Goal: Task Accomplishment & Management: Use online tool/utility

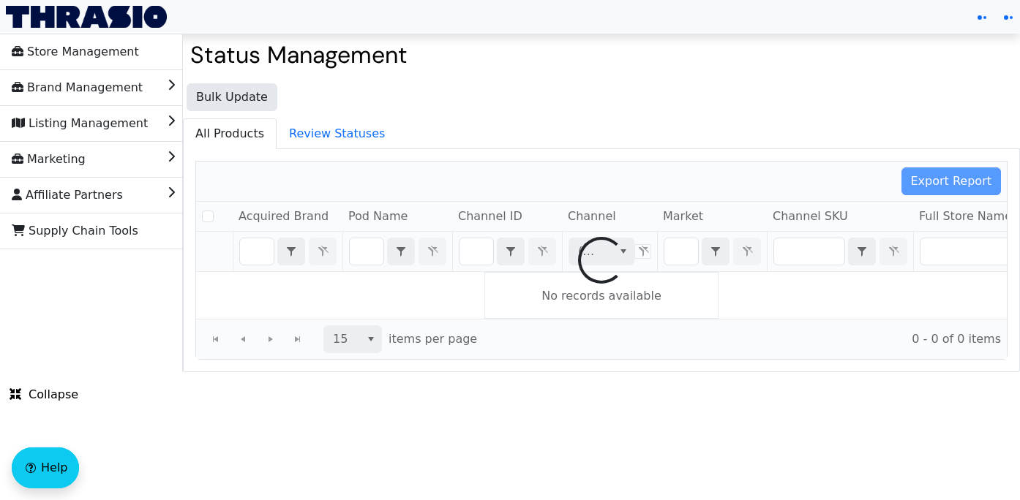
checkbox input "false"
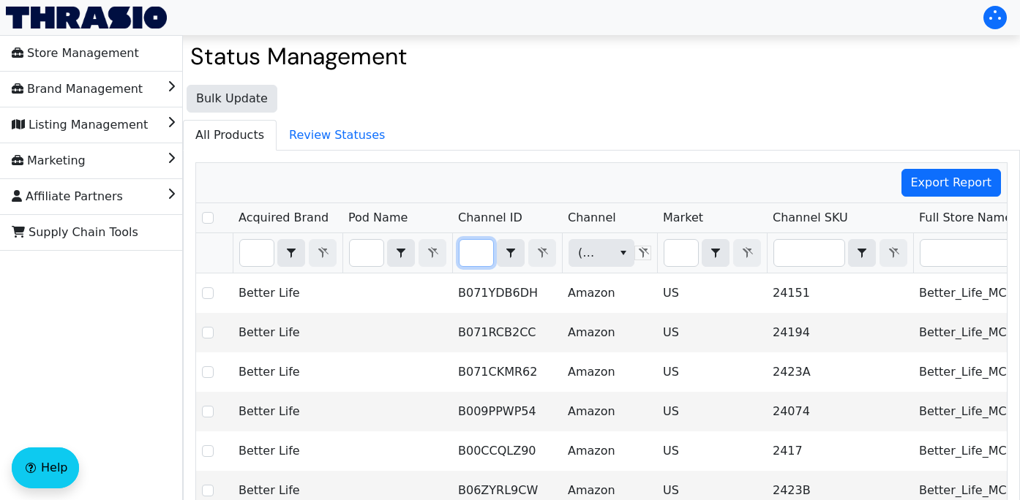
click at [478, 251] on input "Filter" at bounding box center [476, 253] width 34 height 26
type input "B00A02PUAS：GCY"
checkbox input "true"
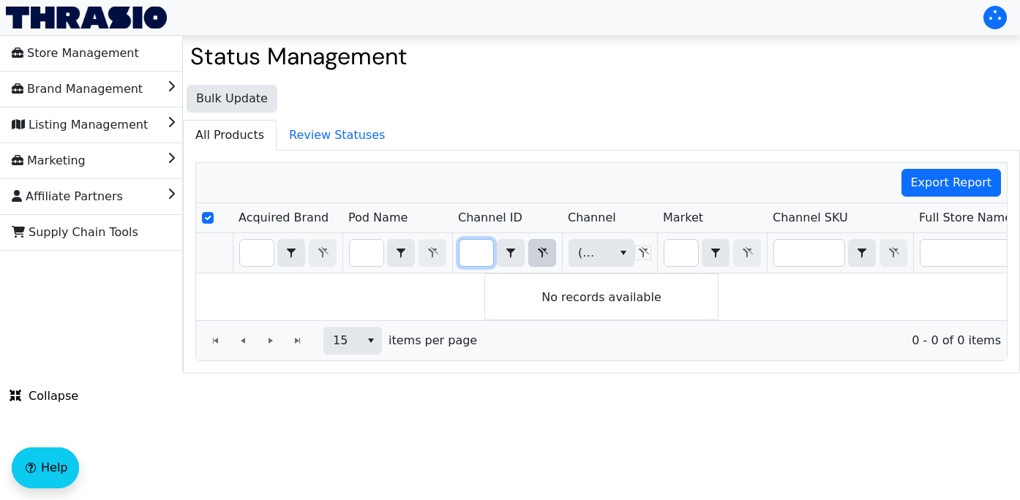
type input "B00A02PUAS：GCY"
click at [533, 250] on icon "Filter" at bounding box center [542, 253] width 18 height 12
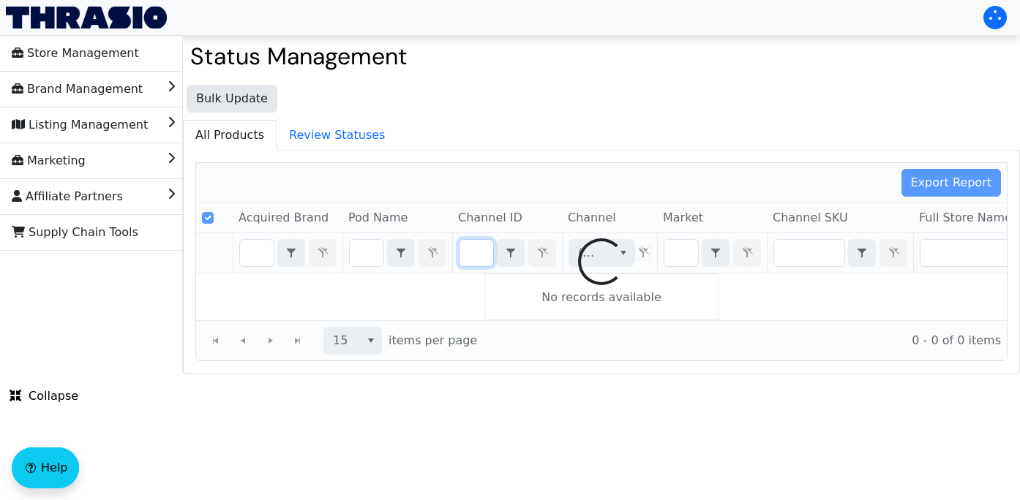
click at [549, 128] on ul "All Products Review Statuses" at bounding box center [601, 135] width 837 height 30
checkbox input "false"
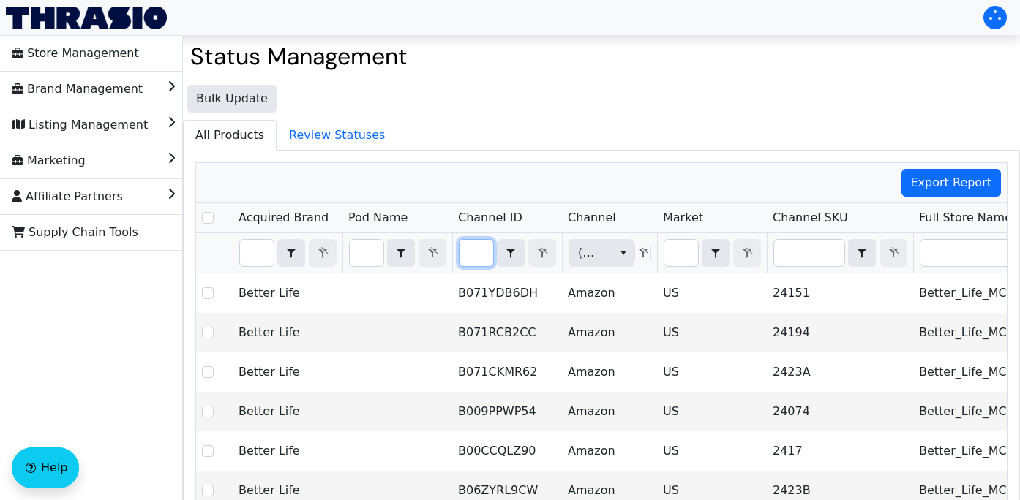
click at [472, 257] on input "Filter" at bounding box center [476, 253] width 34 height 26
type input "B00A02PUAS"
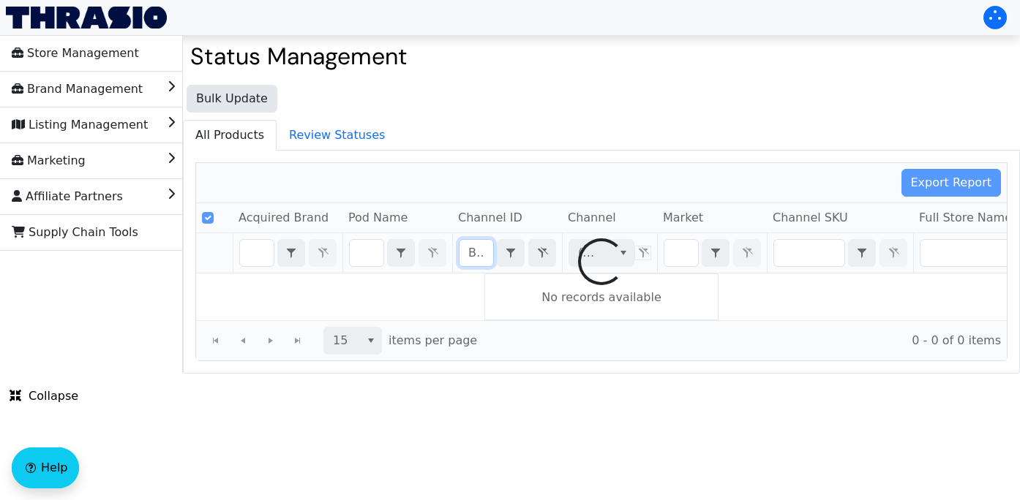
scroll to position [0, 56]
checkbox input "false"
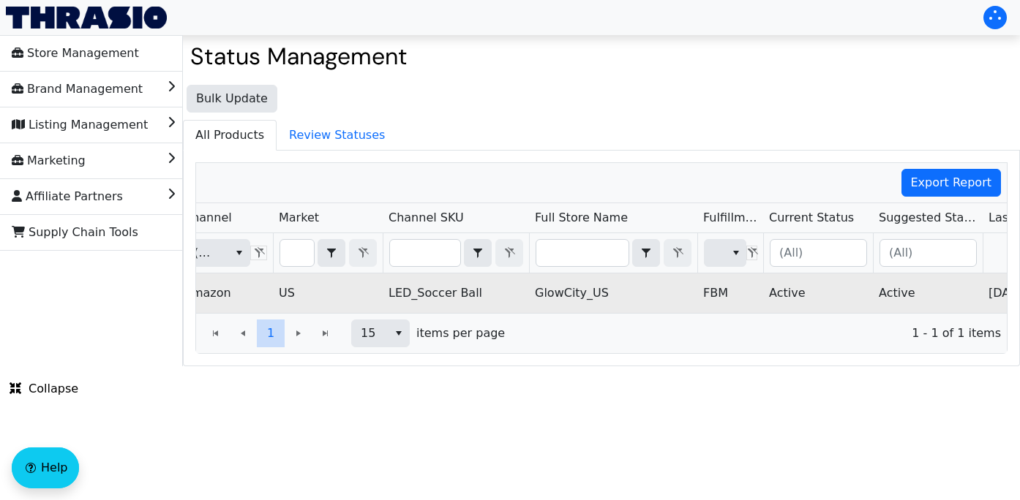
scroll to position [0, 513]
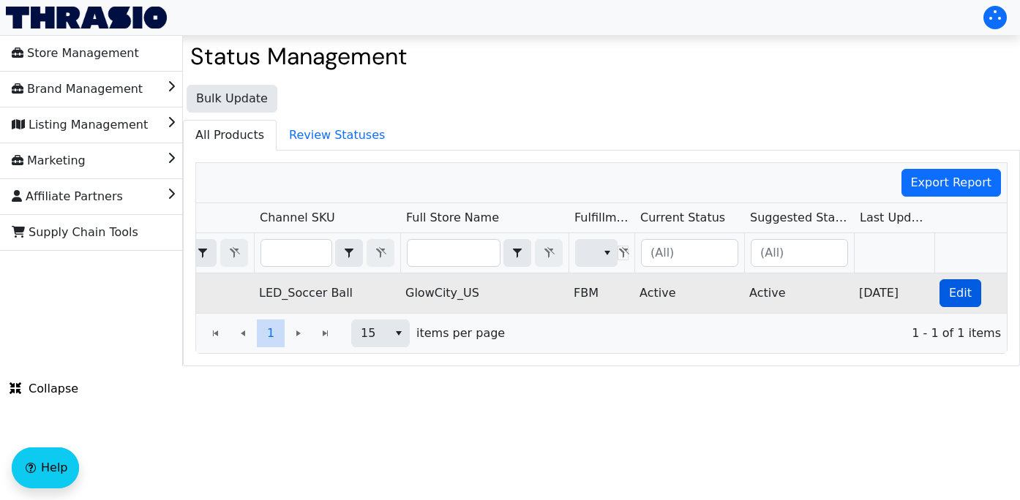
type input "B00A02PUAS"
click at [958, 294] on span "Edit" at bounding box center [960, 294] width 23 height 18
checkbox input "true"
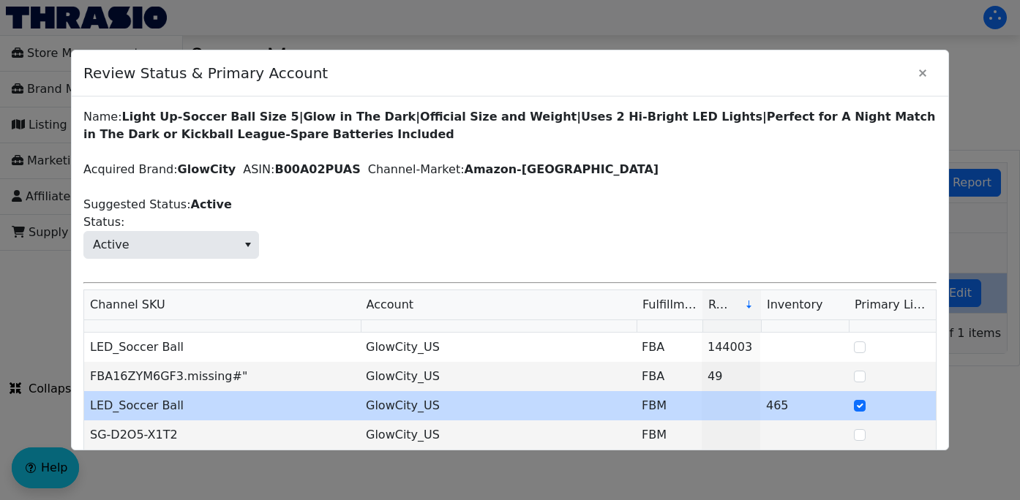
scroll to position [110, 0]
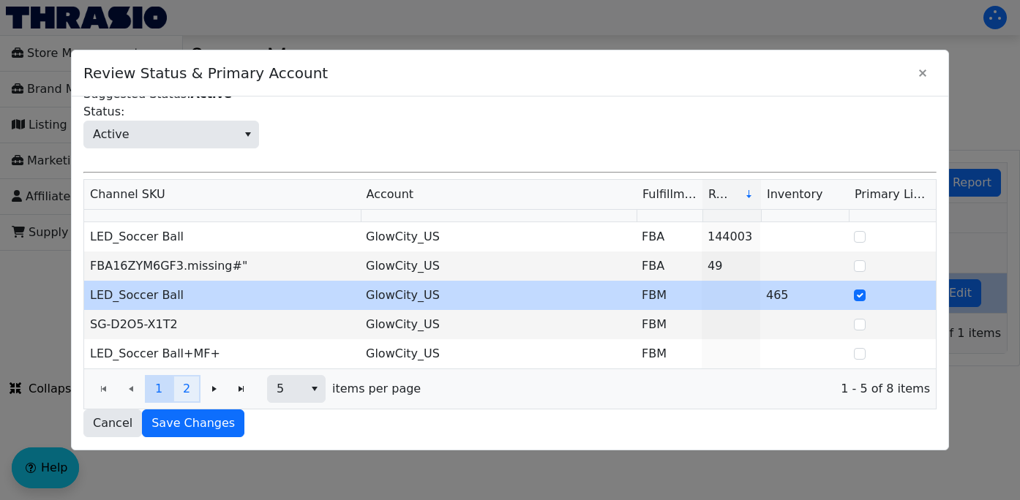
click at [183, 394] on span "2" at bounding box center [186, 389] width 7 height 18
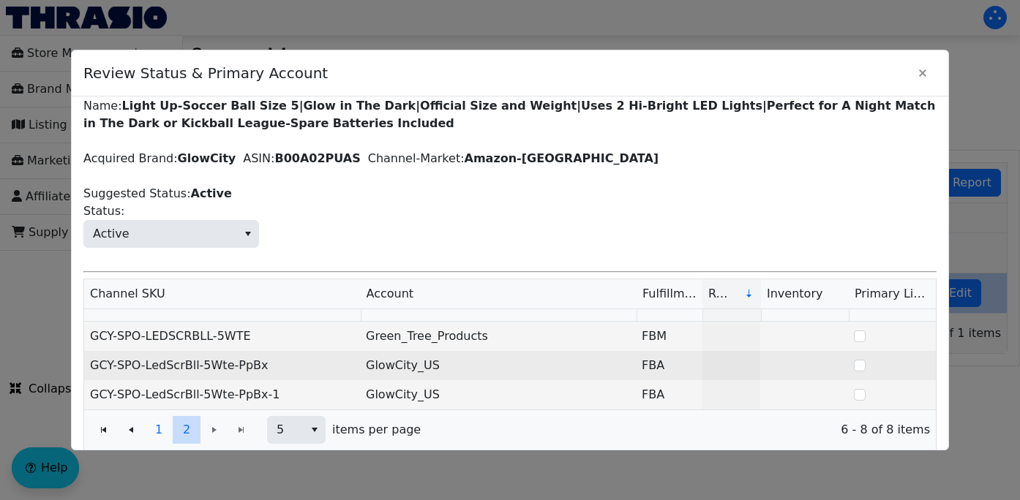
scroll to position [52, 0]
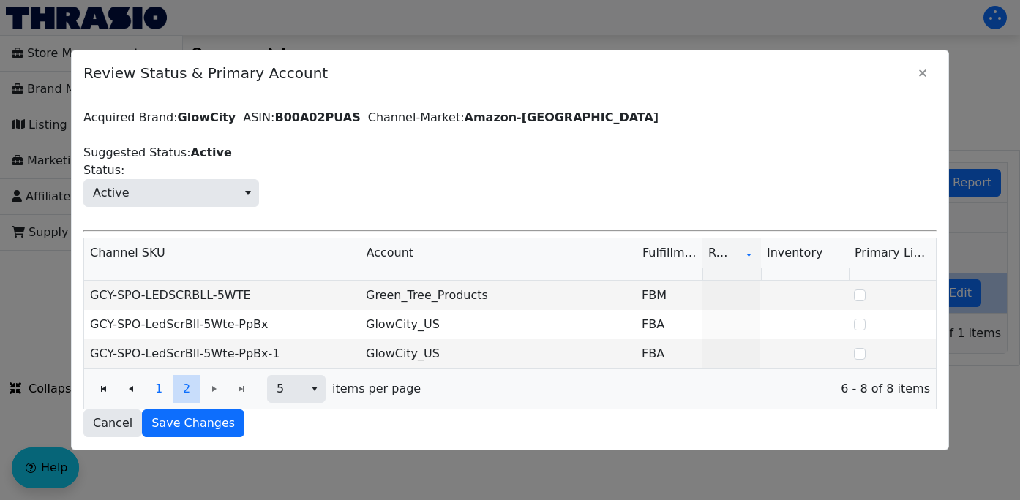
click at [458, 176] on span "Active Status:" at bounding box center [509, 184] width 853 height 45
click at [447, 176] on span "Active Status:" at bounding box center [509, 184] width 853 height 45
click at [473, 217] on div "Name: Light Up-Soccer Ball Size 5|Glow in The Dark|Official Size and Weight|Use…" at bounding box center [509, 246] width 853 height 381
click at [161, 390] on span "1" at bounding box center [158, 389] width 7 height 18
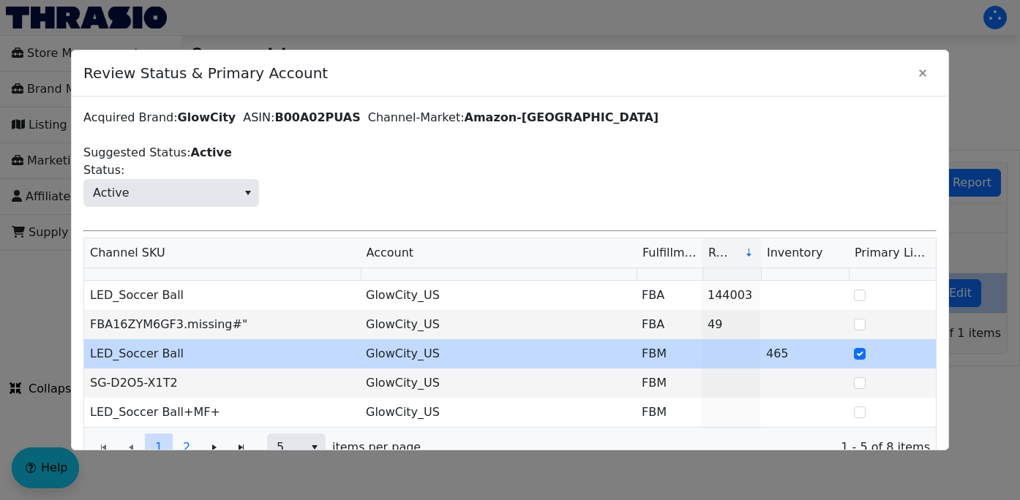
scroll to position [110, 0]
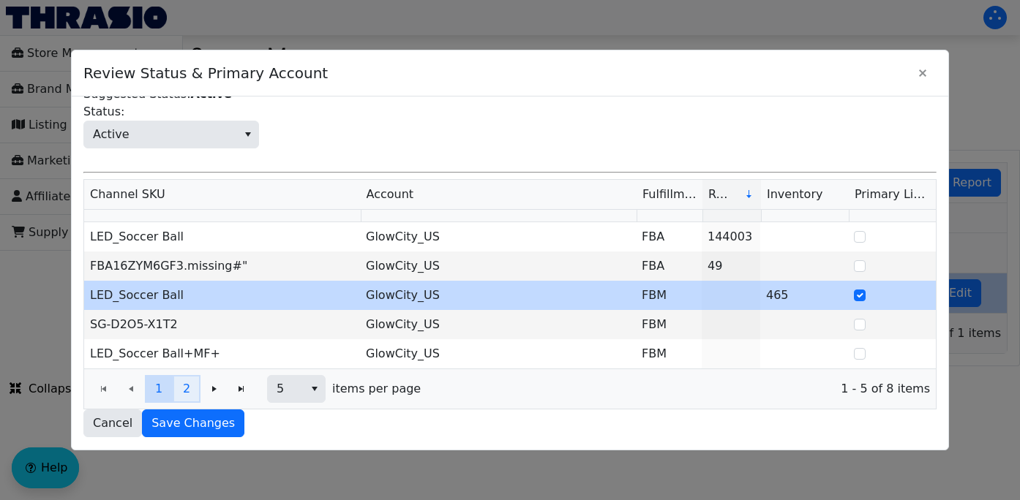
click at [186, 395] on span "2" at bounding box center [186, 389] width 7 height 18
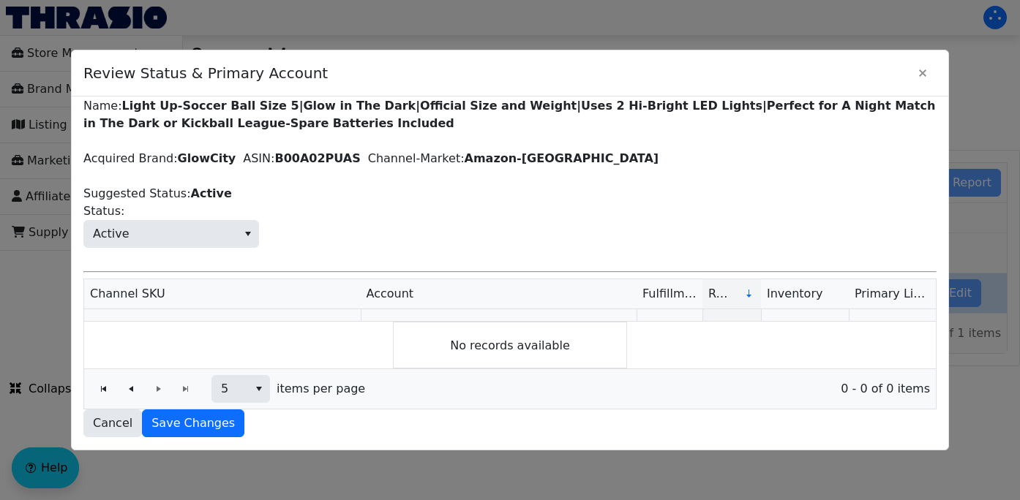
click at [154, 392] on div "Page 2 of 0" at bounding box center [145, 389] width 110 height 28
click at [136, 389] on icon "Page 2 of 0" at bounding box center [131, 389] width 18 height 12
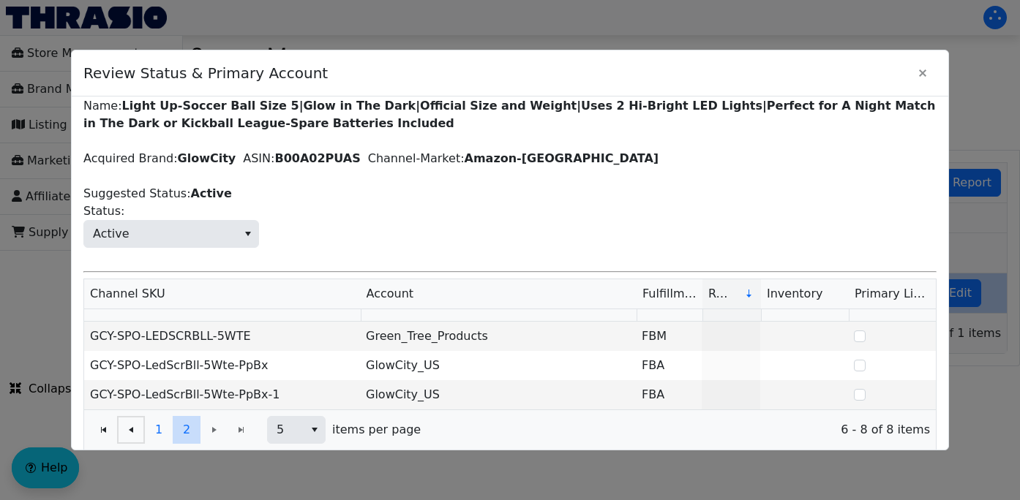
scroll to position [52, 0]
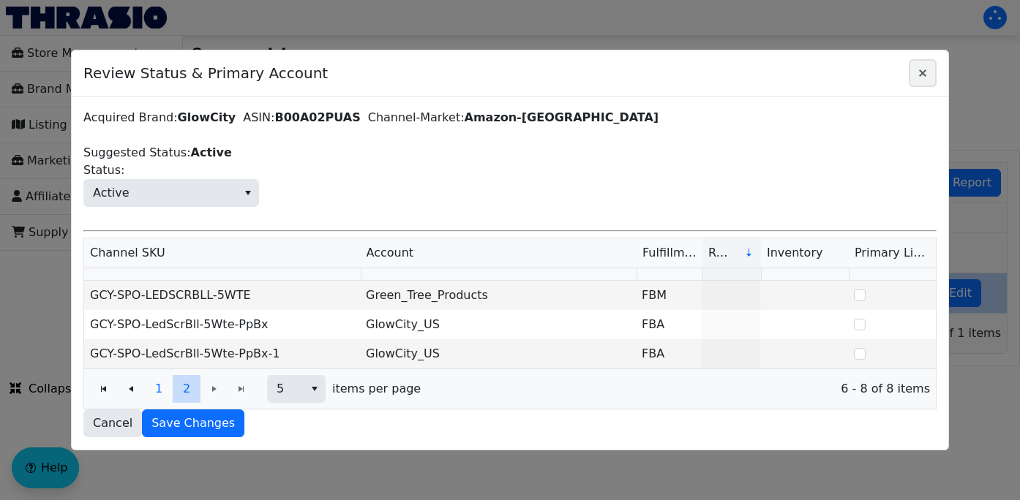
click at [925, 67] on span "Close" at bounding box center [923, 73] width 18 height 18
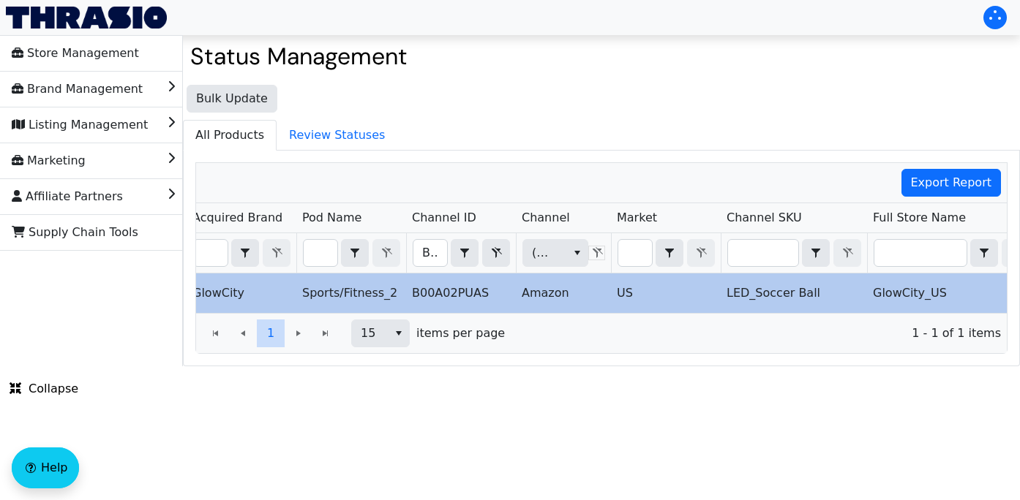
scroll to position [0, 12]
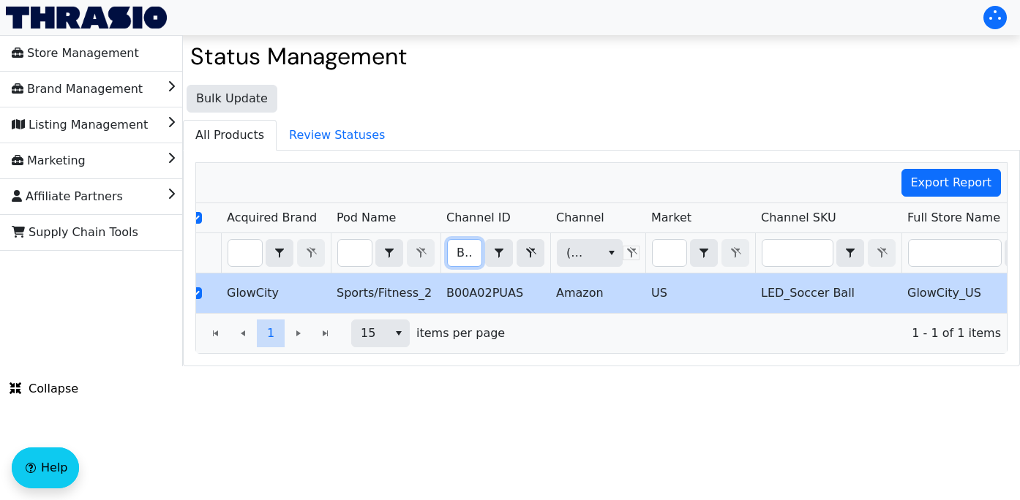
click at [455, 256] on input "B00A02PUAS" at bounding box center [465, 253] width 34 height 26
type input "B009JC2RJ2"
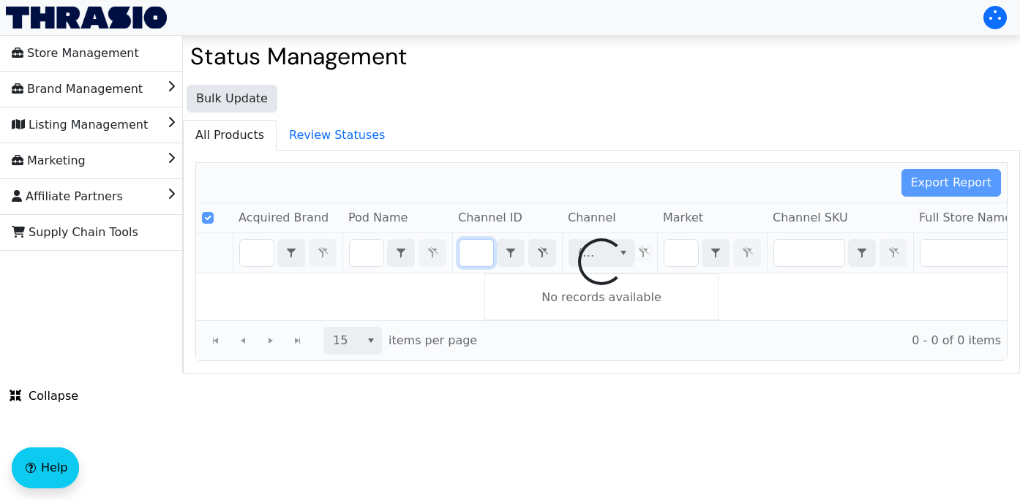
drag, startPoint x: 454, startPoint y: 256, endPoint x: 631, endPoint y: 268, distance: 176.7
click at [631, 268] on div "Export Report Acquired Brand Pod Name Channel ID Channel Market Channel SKU Ful…" at bounding box center [601, 261] width 812 height 199
checkbox input "false"
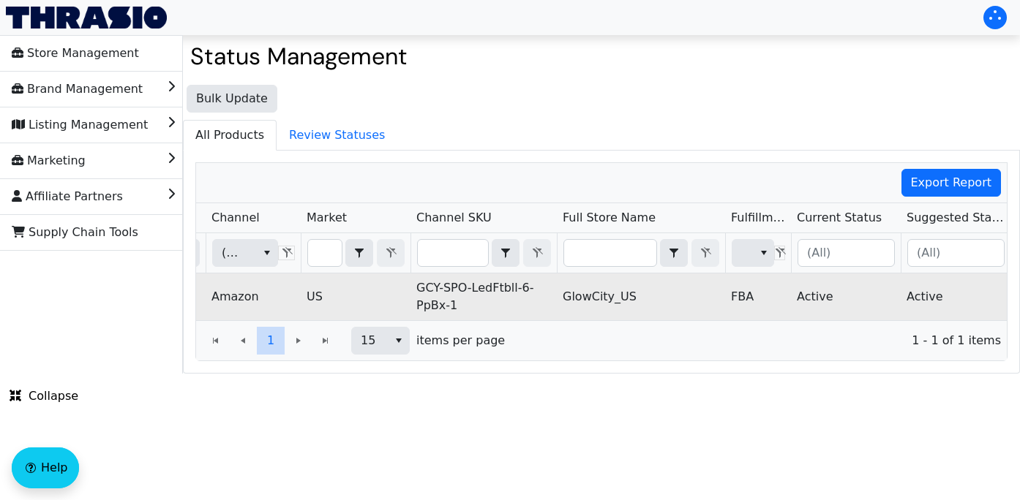
scroll to position [0, 513]
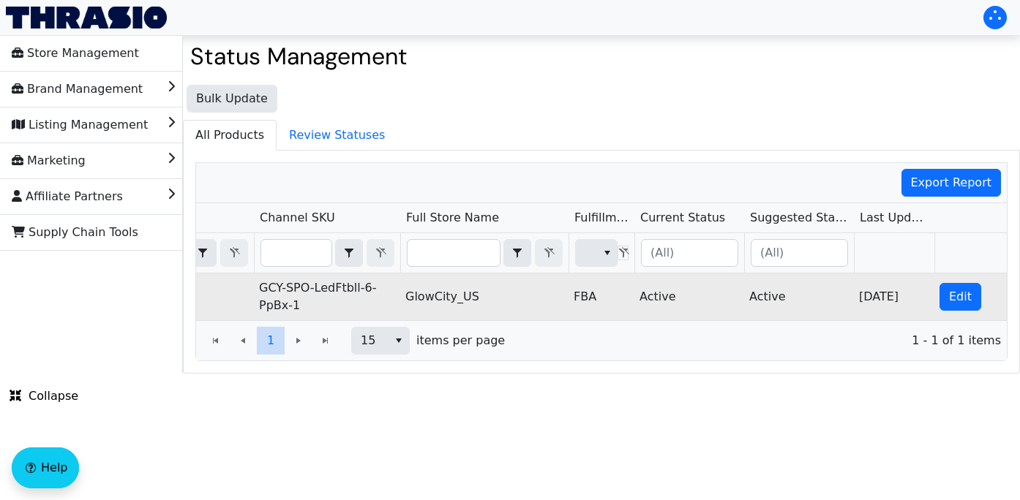
type input "B009JC2RJ2"
click at [966, 294] on span "Edit" at bounding box center [960, 297] width 23 height 18
checkbox input "true"
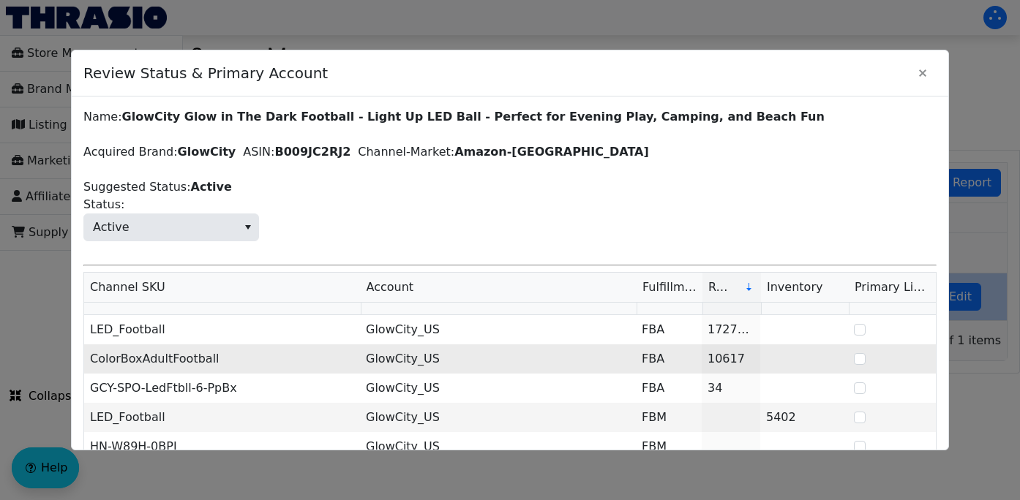
click at [286, 360] on td "ColorBoxAdultFootball" at bounding box center [222, 359] width 276 height 29
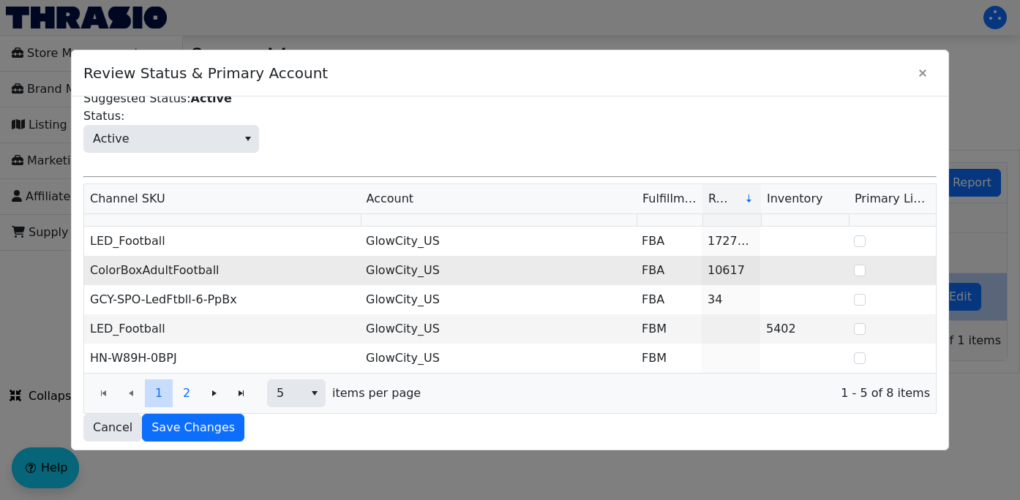
scroll to position [93, 0]
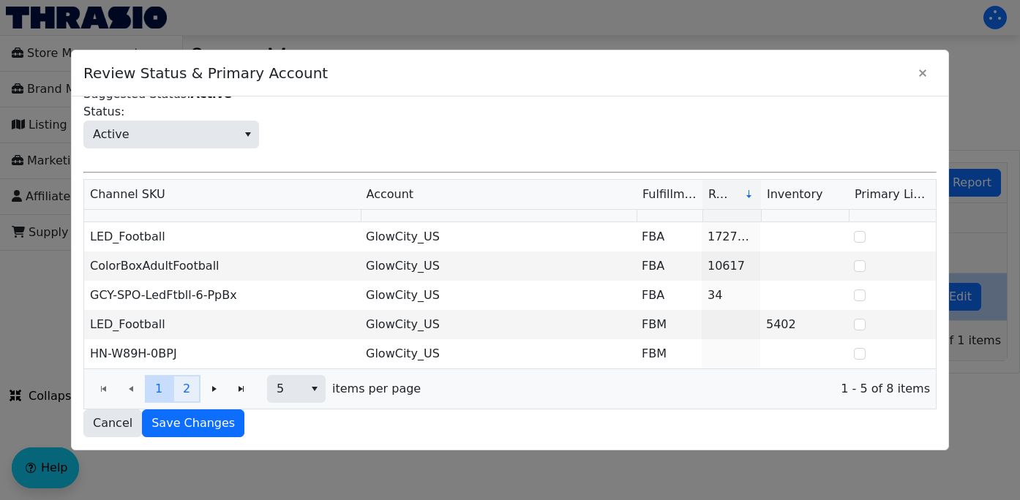
click at [189, 390] on button "2" at bounding box center [187, 389] width 28 height 28
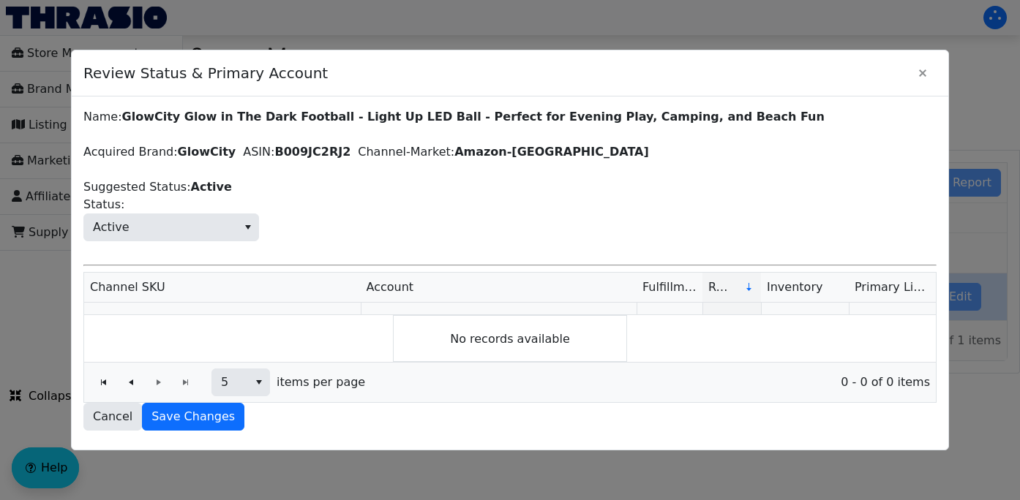
click at [457, 209] on span "Active Status:" at bounding box center [509, 218] width 853 height 45
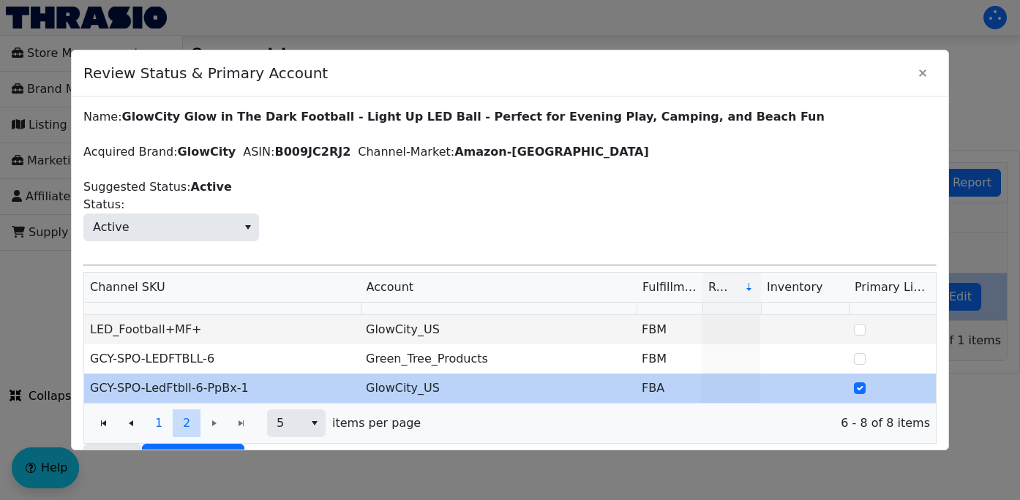
click at [478, 219] on span "Active Status:" at bounding box center [509, 218] width 853 height 45
click at [914, 75] on icon "Close" at bounding box center [923, 73] width 18 height 12
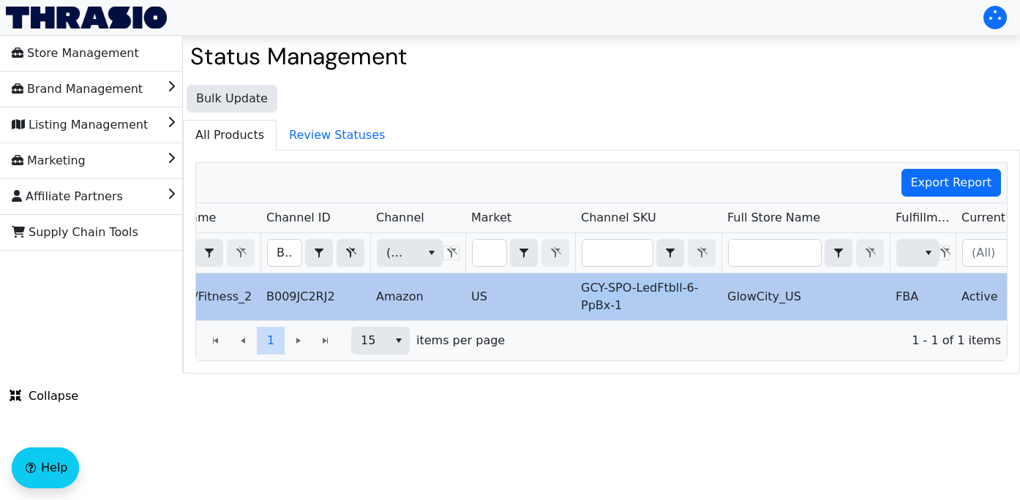
scroll to position [0, 148]
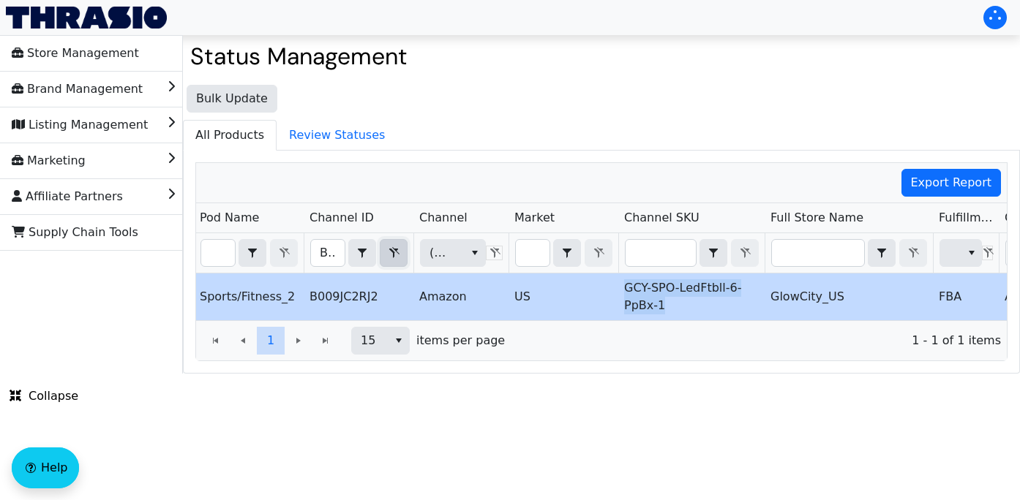
click at [394, 260] on span "Filter" at bounding box center [394, 253] width 18 height 18
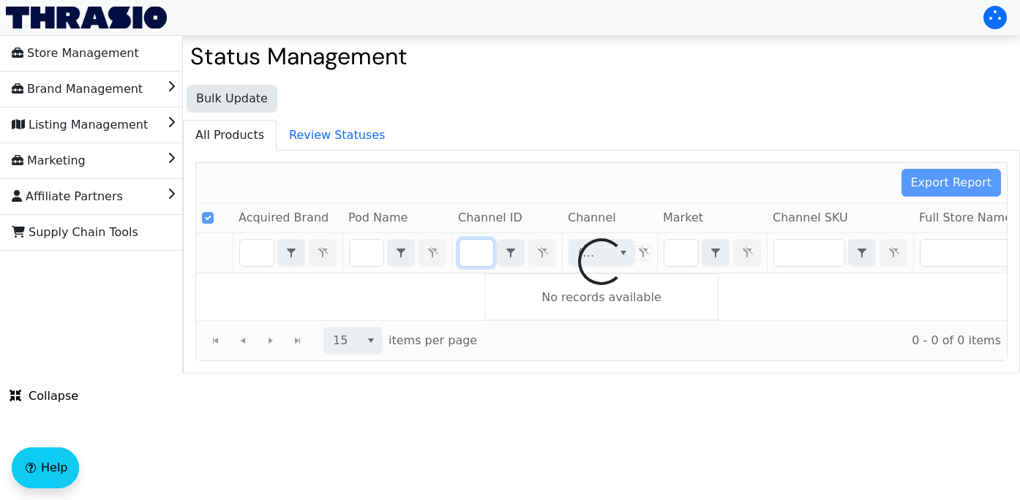
click at [462, 252] on div at bounding box center [601, 262] width 810 height 198
click at [473, 252] on div at bounding box center [601, 262] width 810 height 198
checkbox input "false"
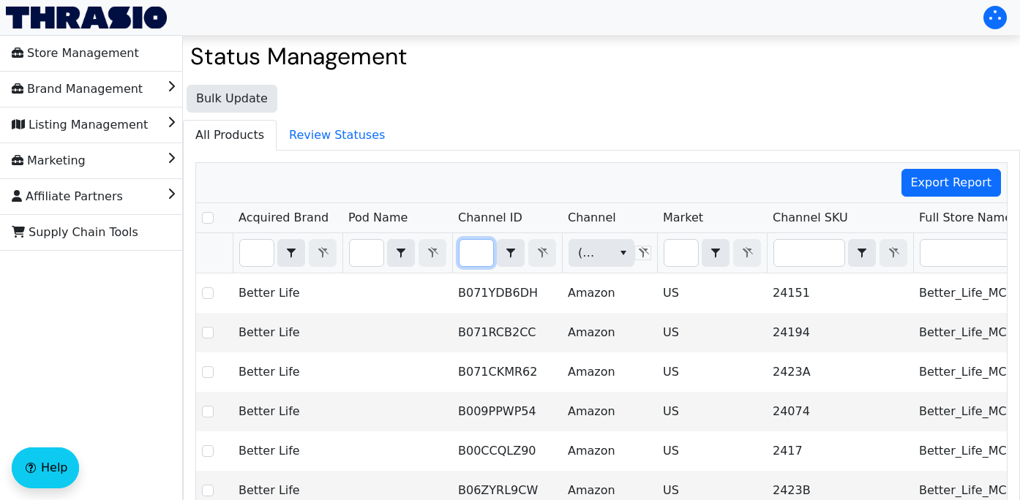
click at [478, 251] on input "Filter" at bounding box center [476, 253] width 34 height 26
type input "B003PWNGQU"
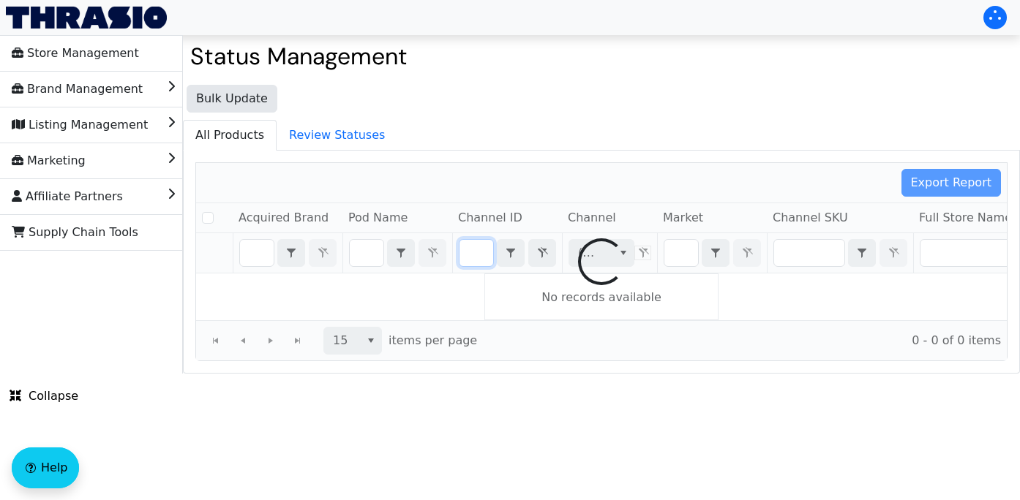
checkbox input "false"
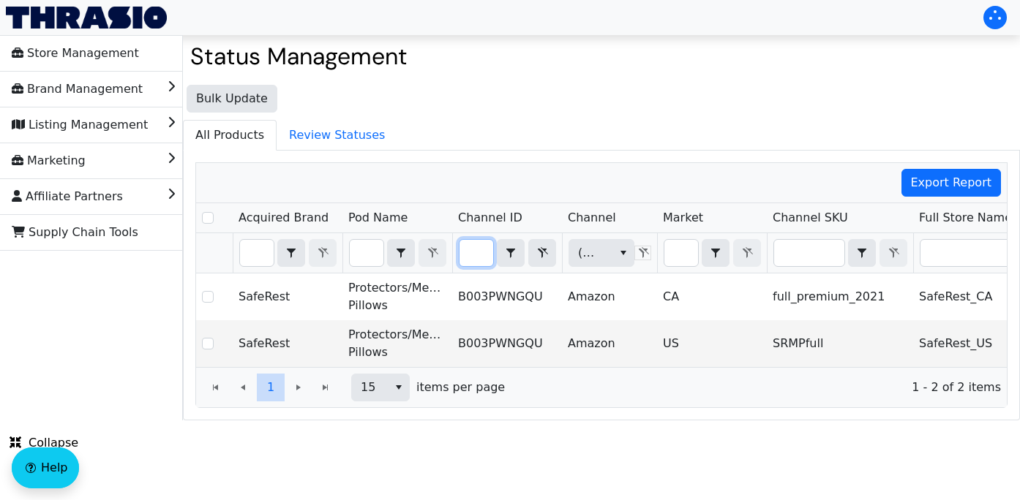
type input "B003PWNGQU"
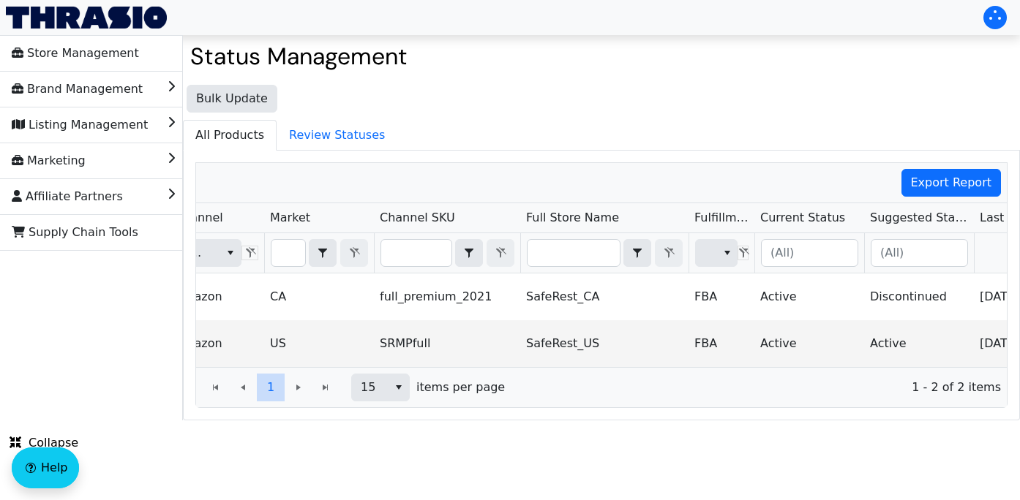
scroll to position [0, 0]
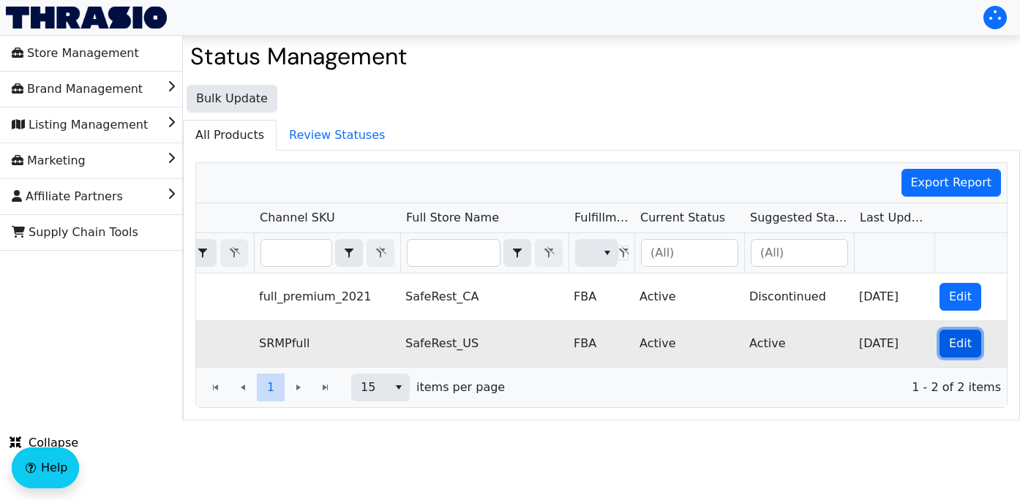
click at [952, 345] on span "Edit" at bounding box center [960, 344] width 23 height 18
checkbox input "true"
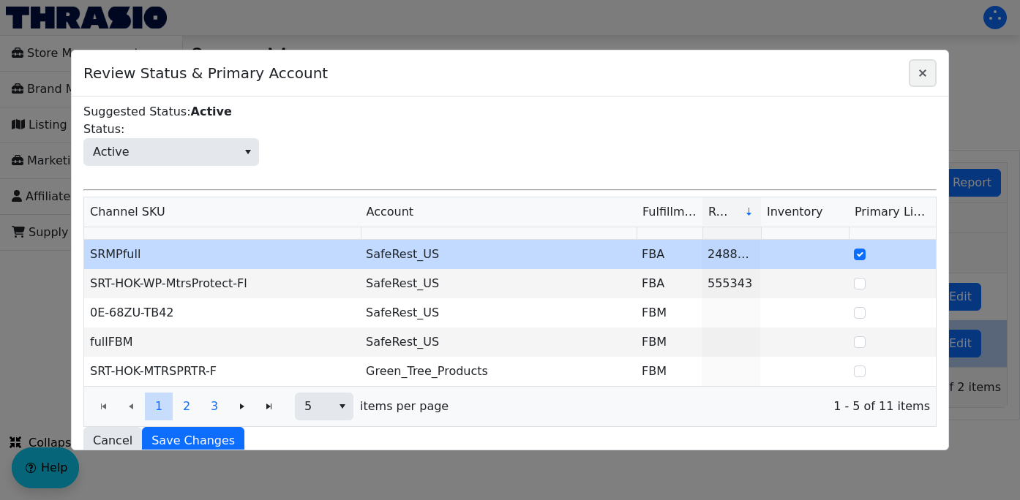
click at [925, 73] on icon "Close" at bounding box center [923, 73] width 18 height 12
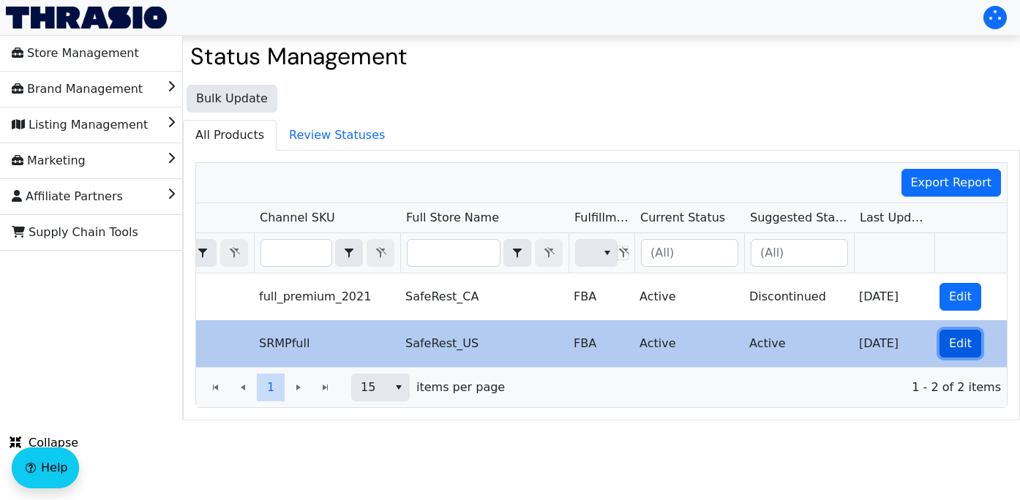
click at [963, 347] on span "Edit" at bounding box center [960, 344] width 23 height 18
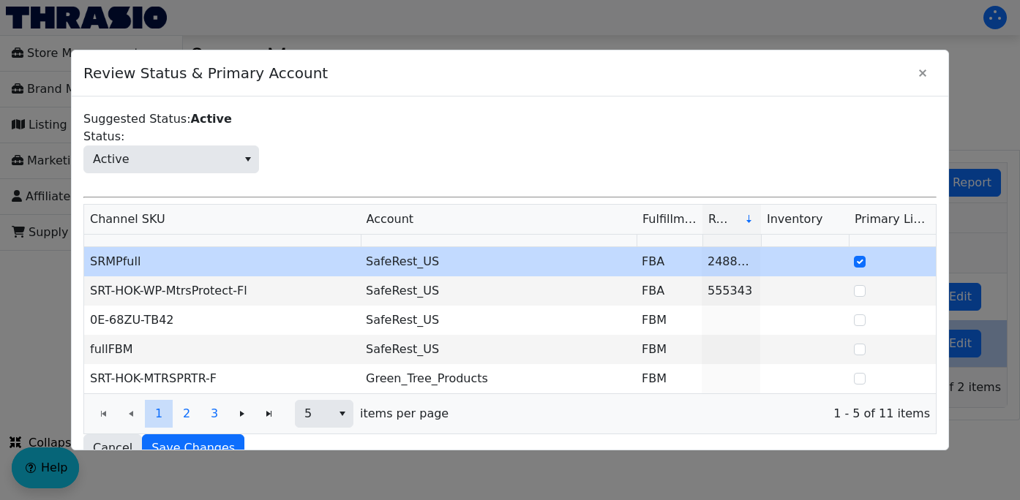
scroll to position [93, 0]
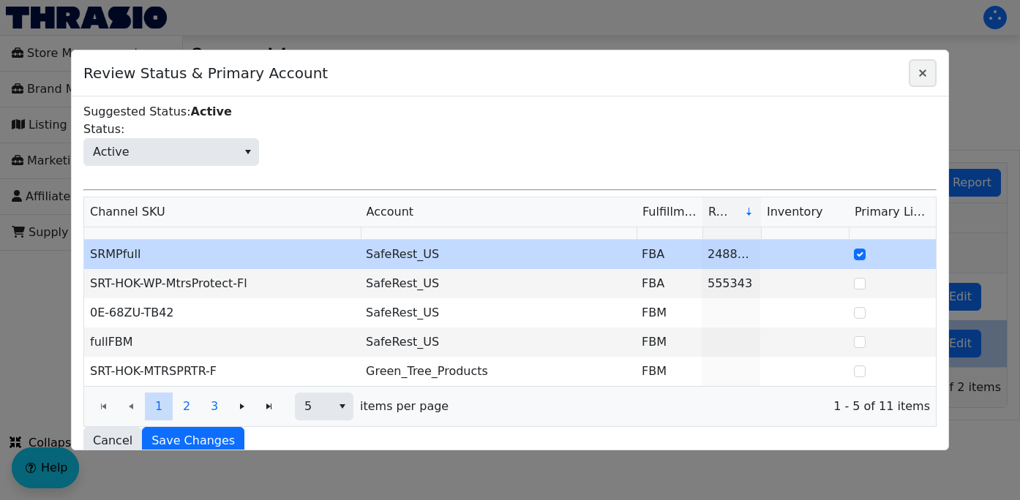
click at [925, 73] on icon "Close" at bounding box center [923, 73] width 18 height 12
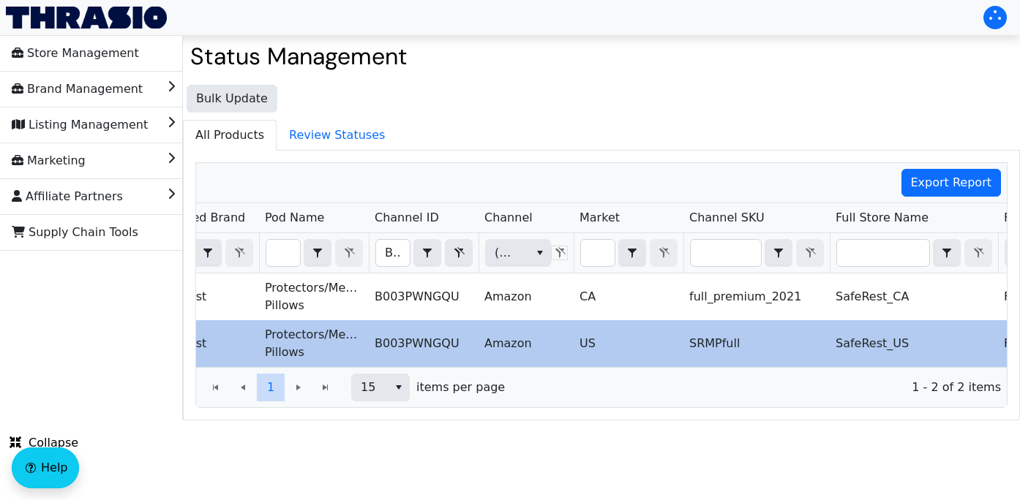
scroll to position [0, 363]
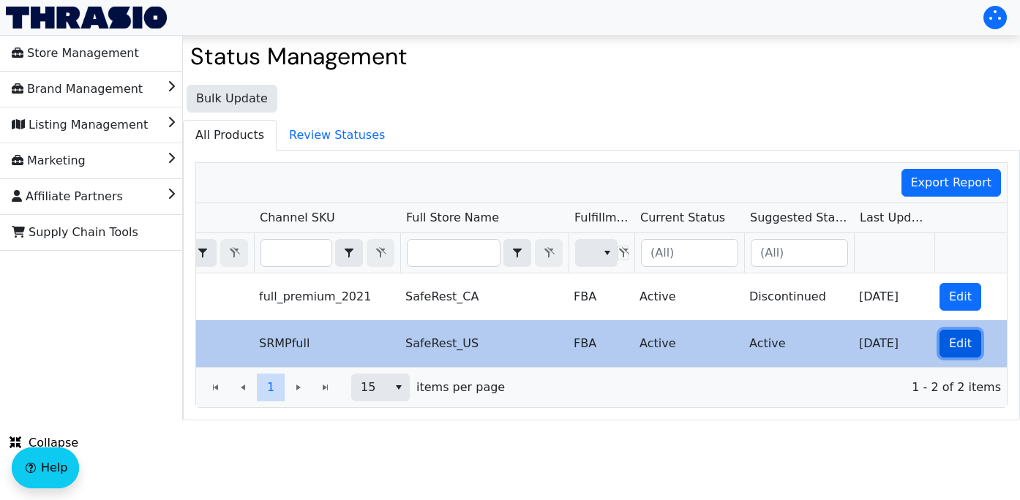
click at [961, 343] on span "Edit" at bounding box center [960, 344] width 23 height 18
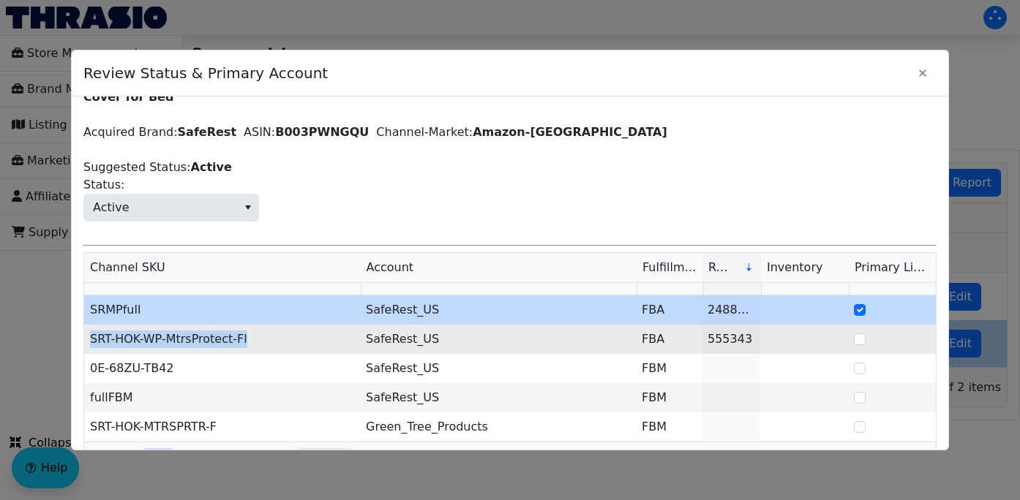
drag, startPoint x: 244, startPoint y: 325, endPoint x: 90, endPoint y: 320, distance: 154.4
click at [90, 325] on td "SRT-HOK-WP-MtrsProtect-Fl" at bounding box center [222, 339] width 276 height 29
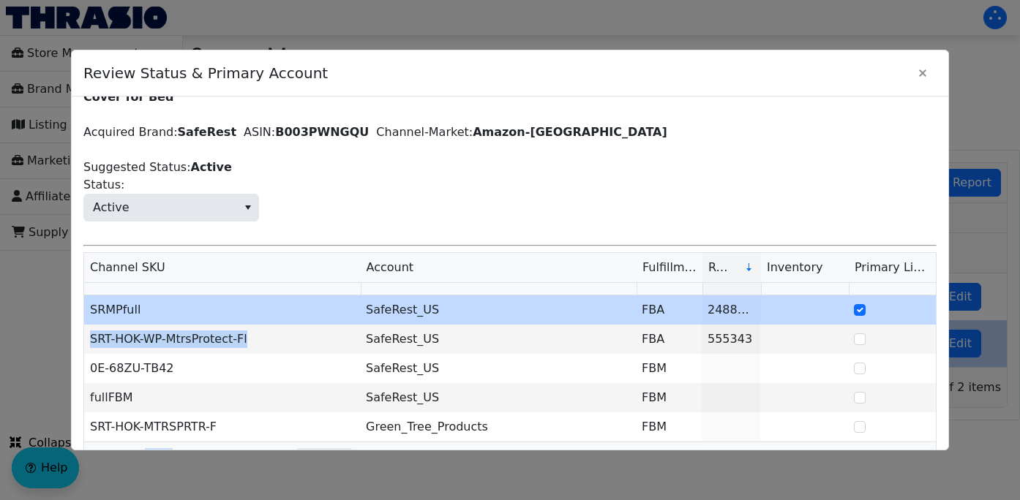
copy td "SRT-HOK-WP-MtrsProtect-Fl"
click at [920, 75] on icon "Close" at bounding box center [922, 72] width 7 height 7
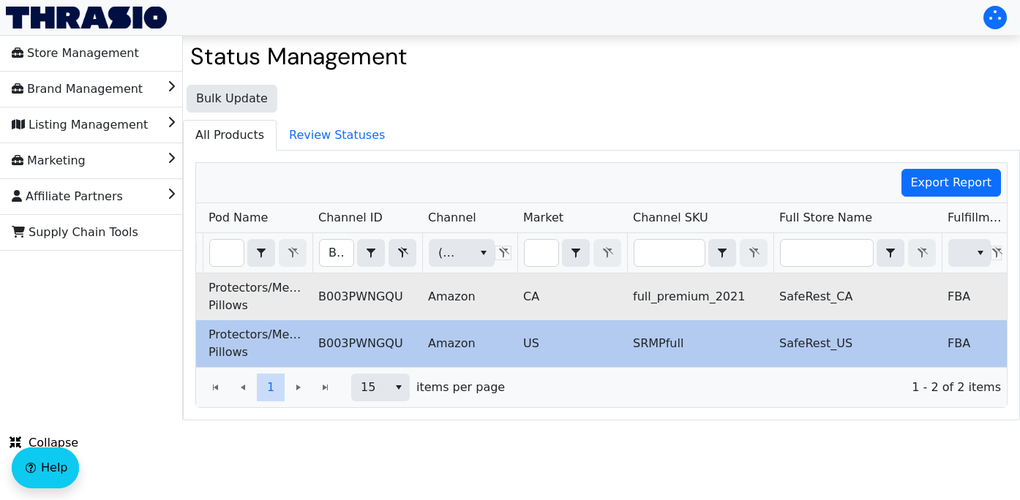
scroll to position [0, 0]
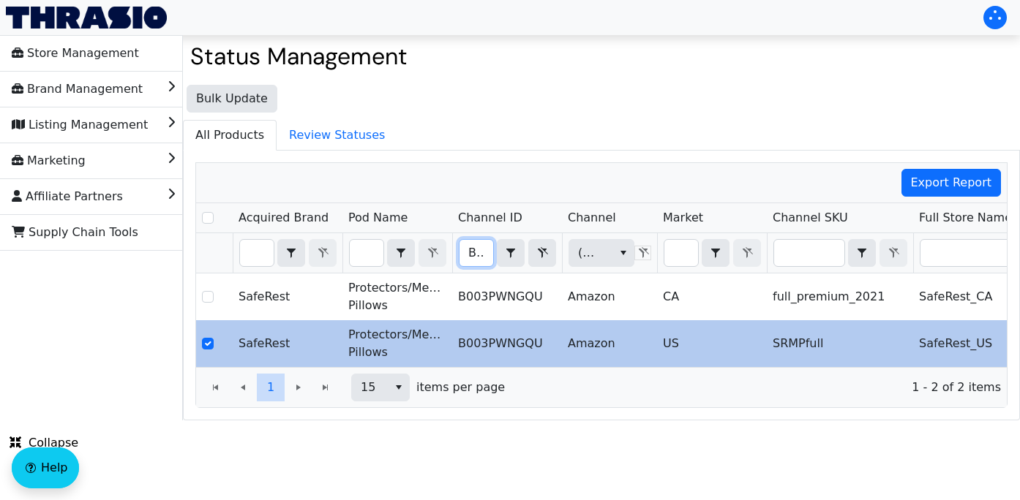
click at [468, 257] on input "B003PWNGQU" at bounding box center [476, 253] width 34 height 26
drag, startPoint x: 468, startPoint y: 257, endPoint x: 596, endPoint y: 260, distance: 128.0
click at [596, 260] on tr "B003PWNGQU Contains (All) (All)" at bounding box center [858, 253] width 1324 height 40
type input "B004BAB28O"
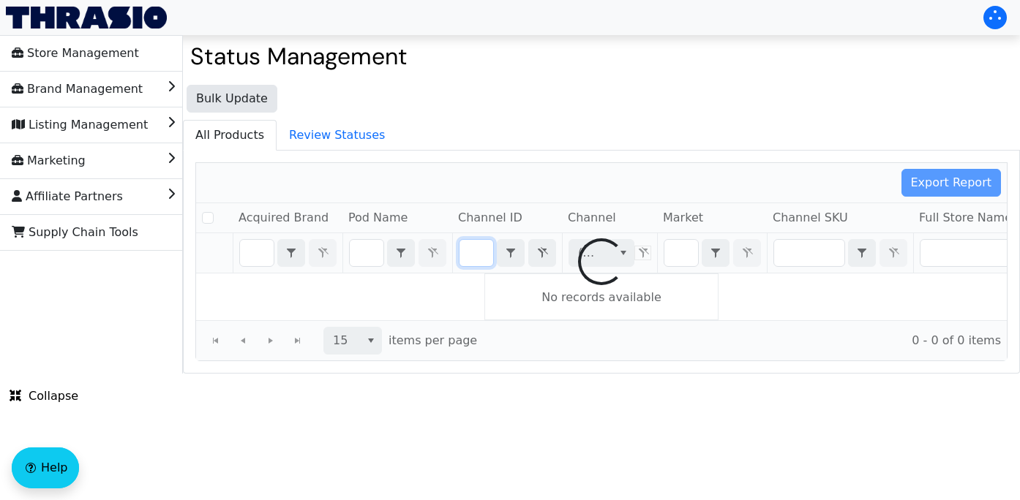
checkbox input "false"
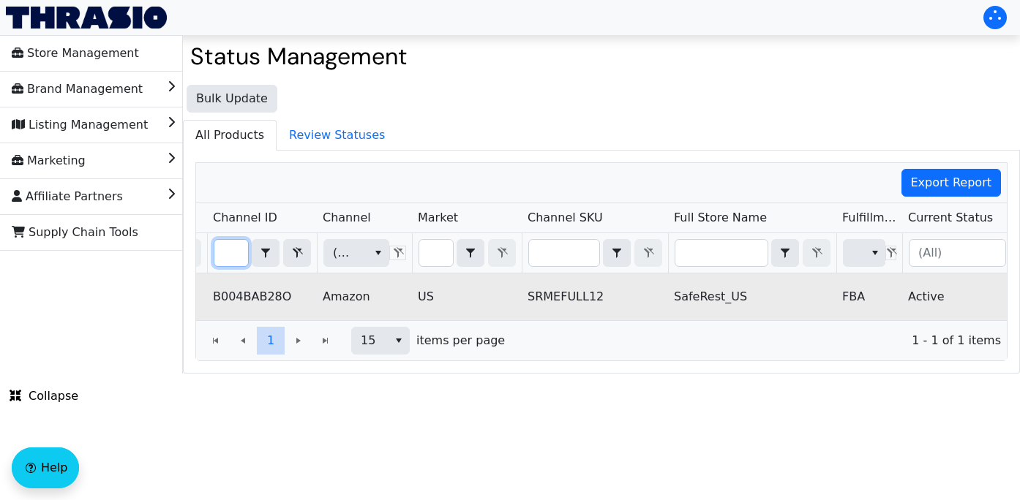
scroll to position [0, 513]
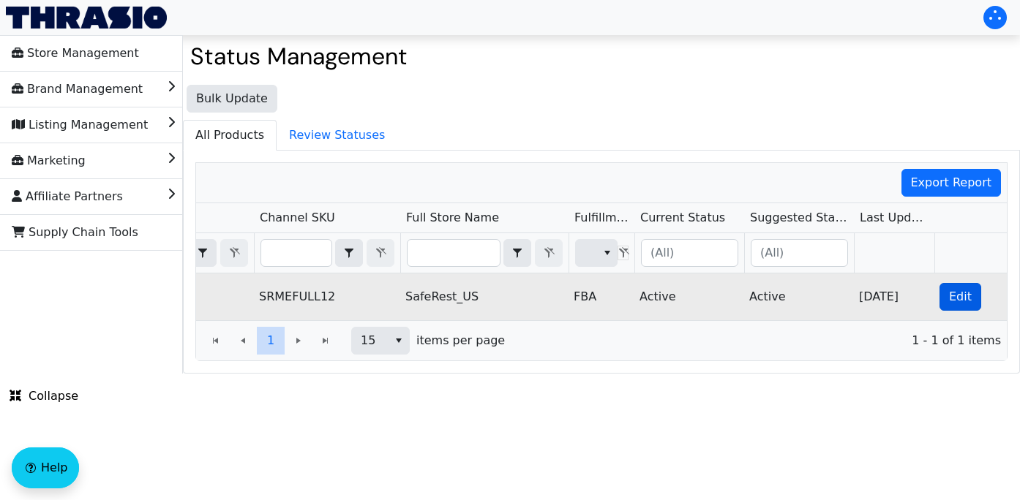
type input "B004BAB28O"
click at [957, 295] on span "Edit" at bounding box center [960, 297] width 23 height 18
checkbox input "true"
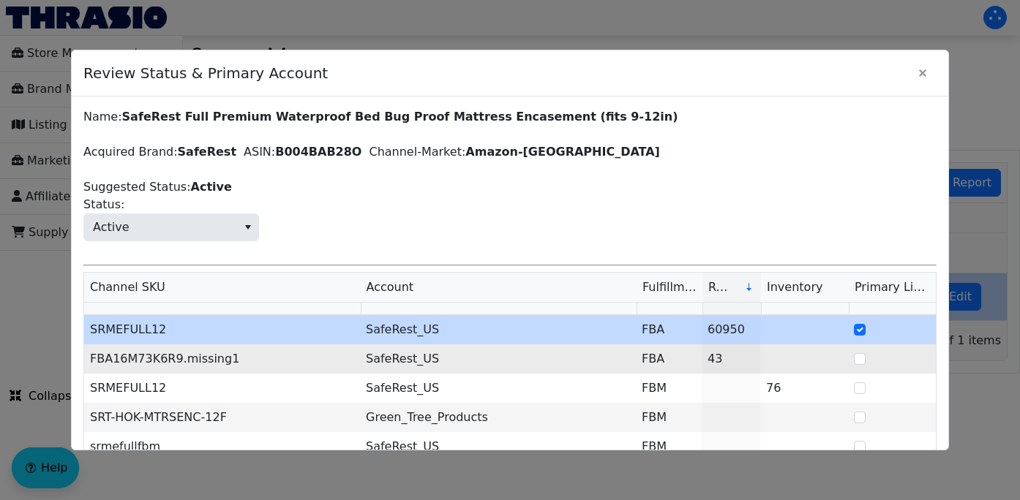
scroll to position [93, 0]
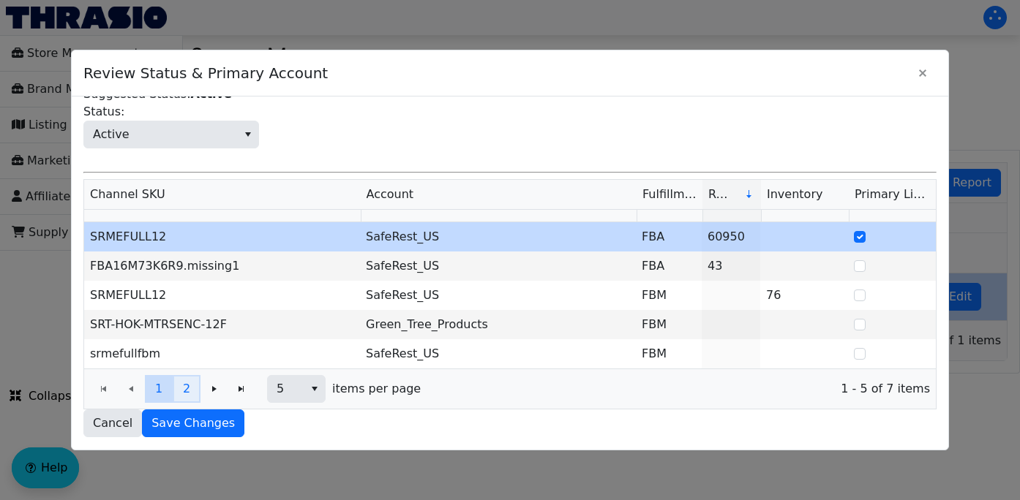
click at [184, 381] on span "2" at bounding box center [186, 389] width 7 height 18
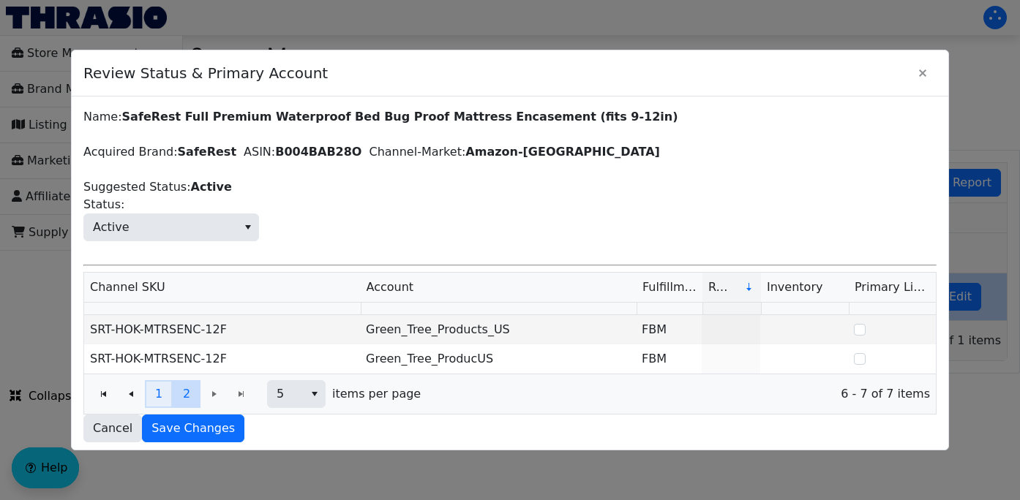
click at [157, 394] on span "1" at bounding box center [158, 394] width 7 height 18
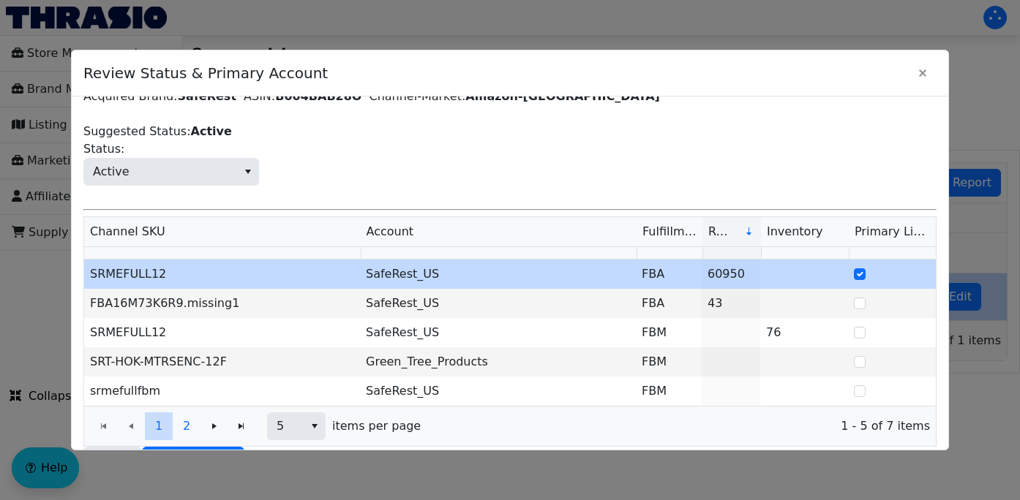
scroll to position [93, 0]
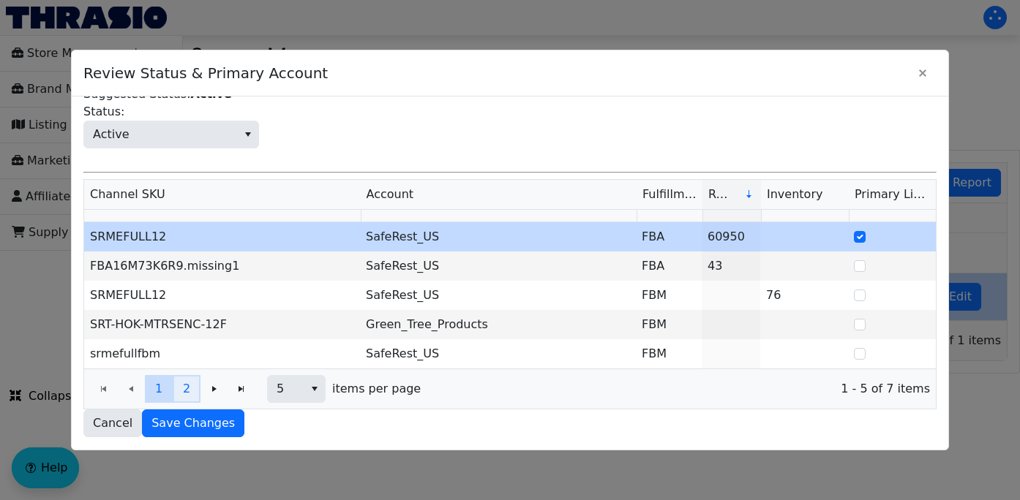
click at [185, 396] on span "2" at bounding box center [186, 389] width 7 height 18
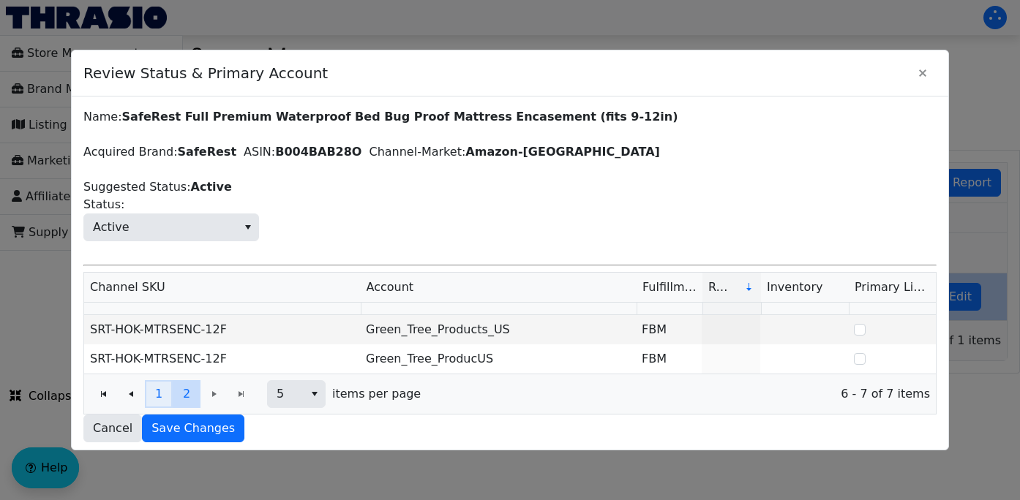
click at [156, 394] on span "1" at bounding box center [158, 394] width 7 height 18
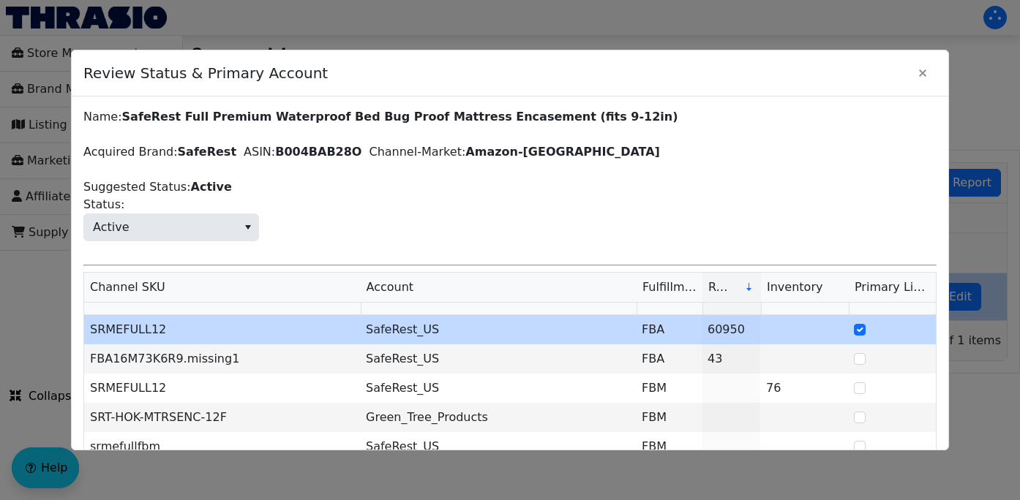
click at [314, 155] on label "B004BAB28O" at bounding box center [318, 152] width 86 height 14
copy label "B004BAB28O"
click at [922, 72] on icon "Close" at bounding box center [922, 72] width 7 height 7
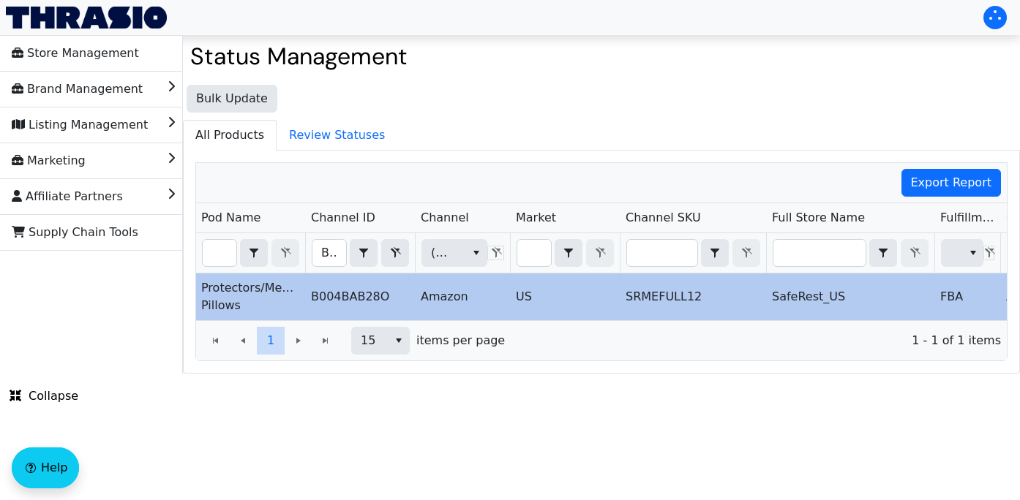
scroll to position [0, 135]
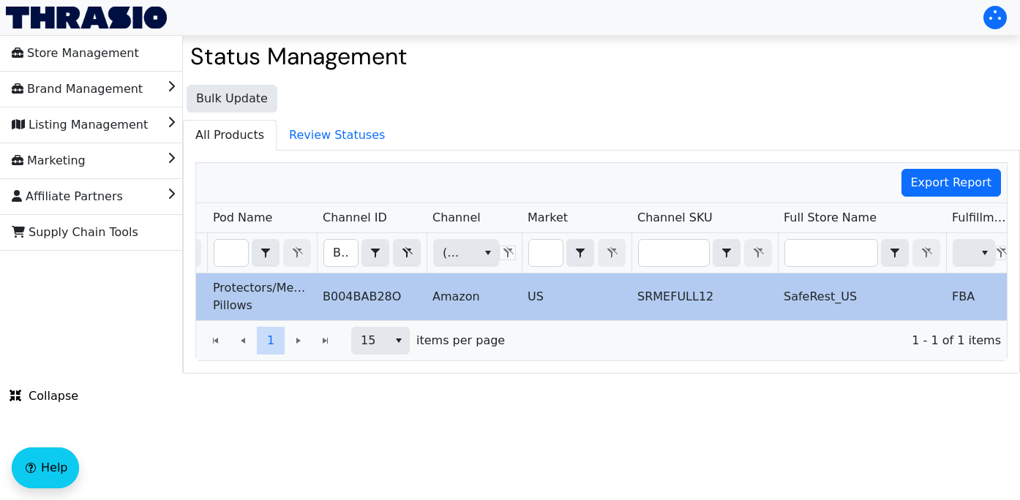
click at [359, 300] on td "B004BAB28O" at bounding box center [372, 297] width 110 height 47
copy td "B004BAB28O"
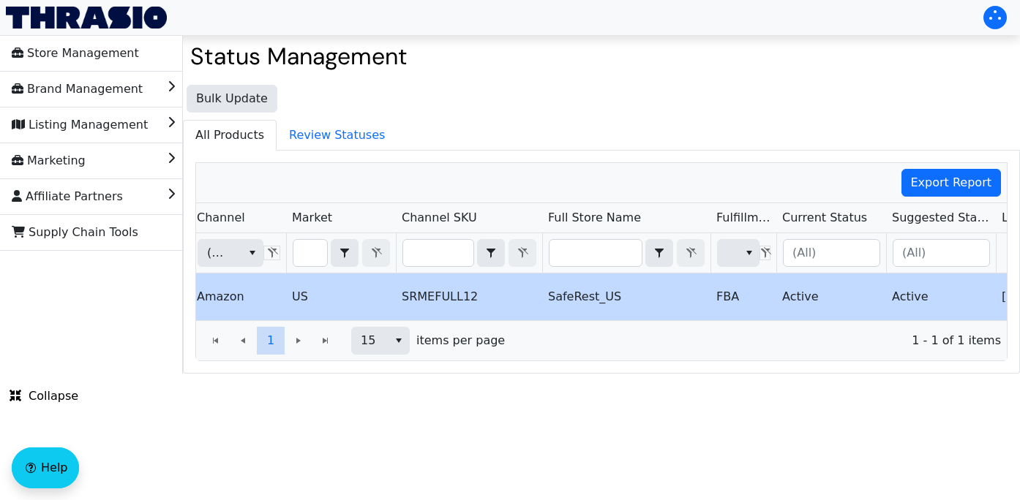
scroll to position [0, 513]
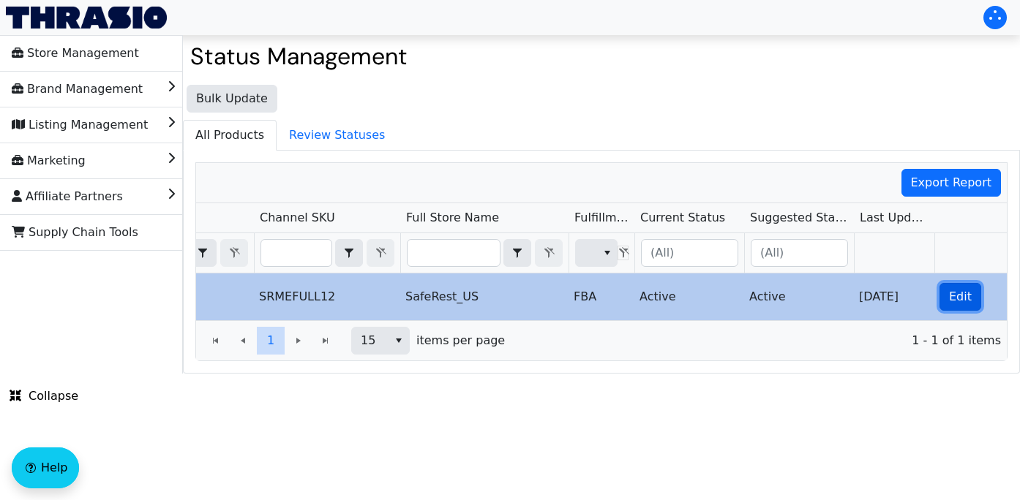
click at [959, 296] on span "Edit" at bounding box center [960, 297] width 23 height 18
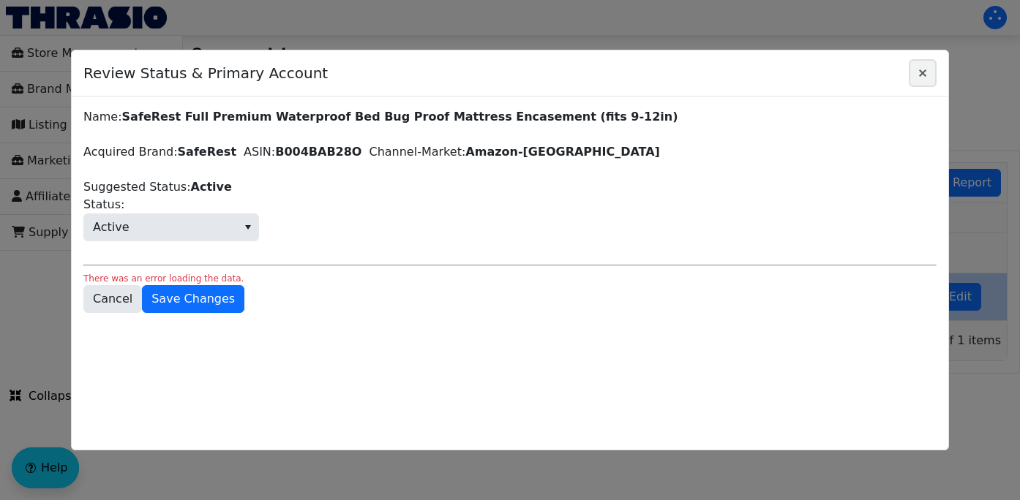
click at [922, 75] on icon "Close" at bounding box center [923, 73] width 18 height 12
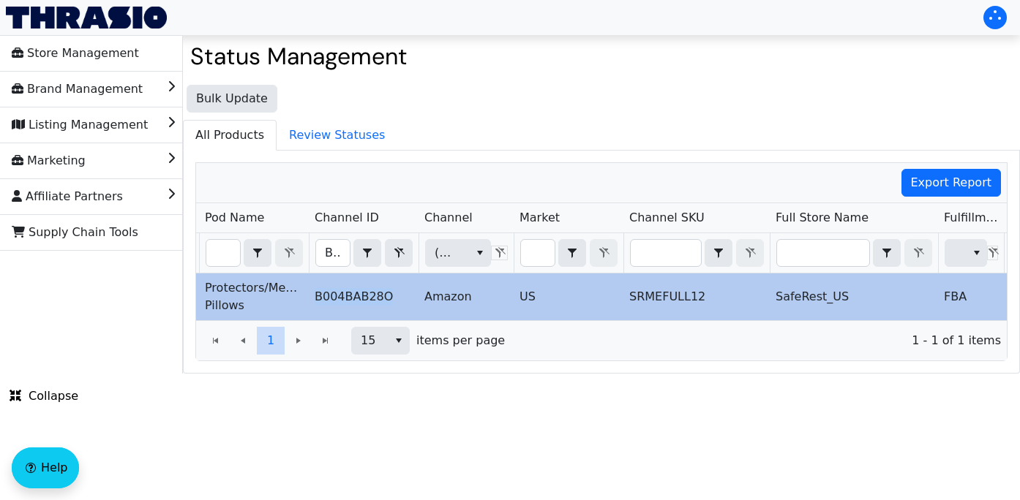
scroll to position [0, 113]
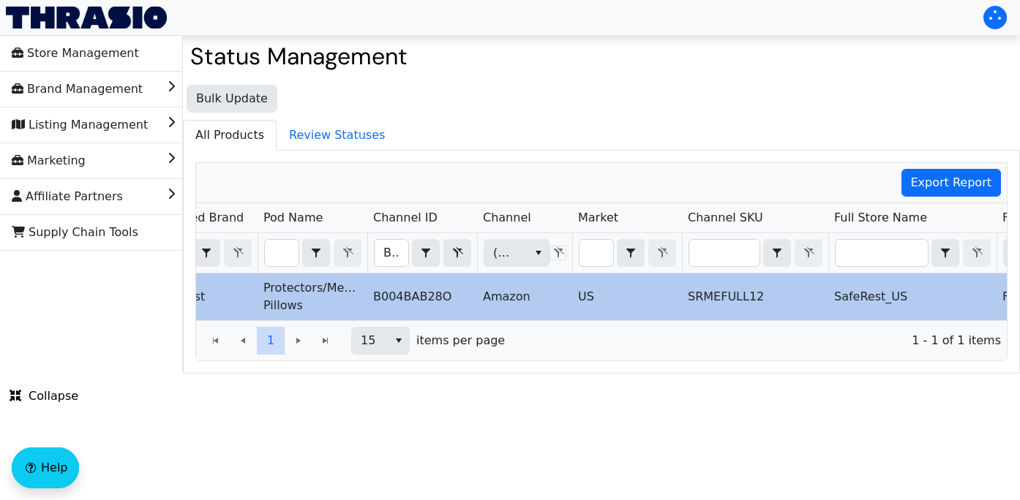
click at [624, 307] on td "US" at bounding box center [627, 297] width 110 height 47
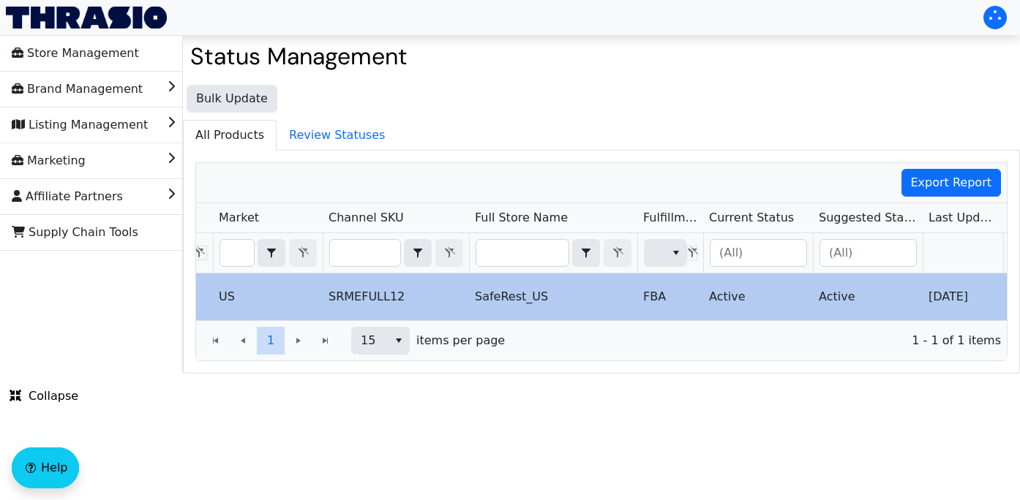
scroll to position [0, 513]
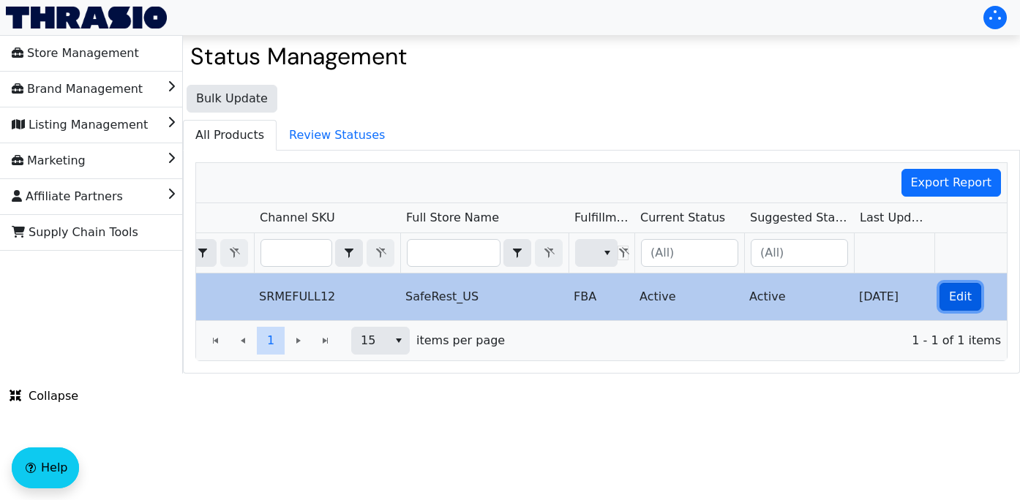
click at [957, 296] on span "Edit" at bounding box center [960, 297] width 23 height 18
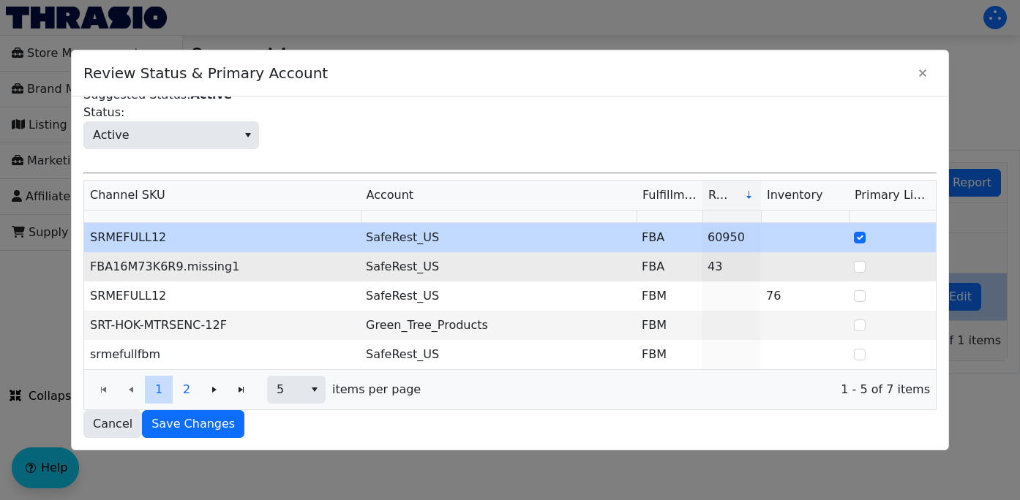
scroll to position [93, 0]
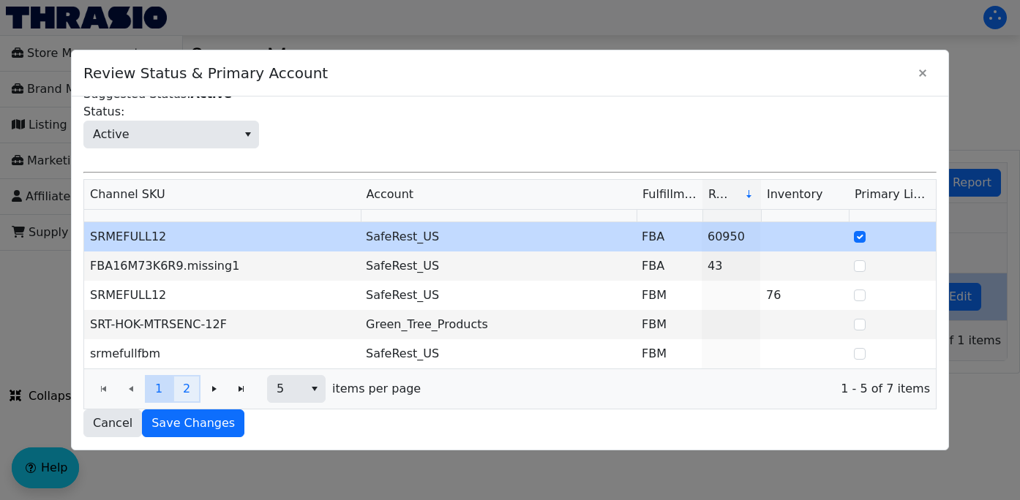
click at [190, 397] on button "2" at bounding box center [187, 389] width 28 height 28
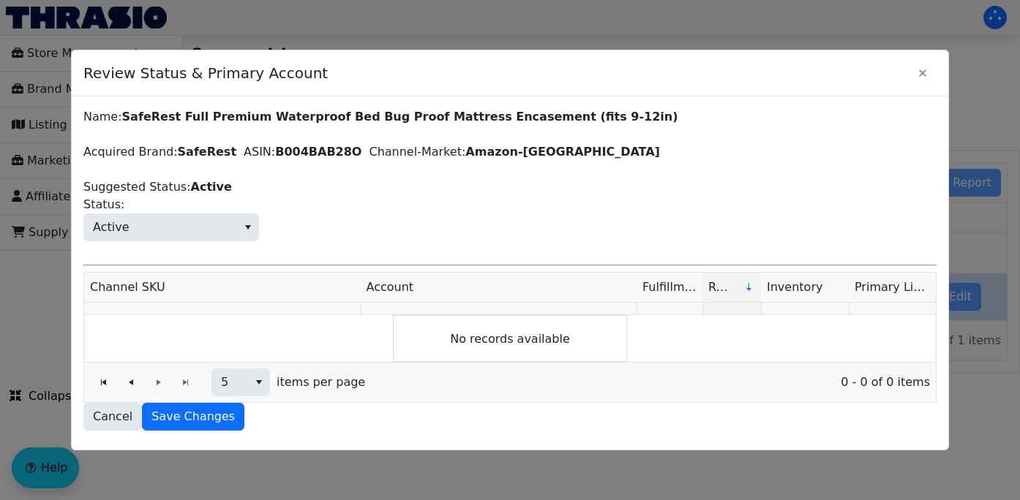
scroll to position [0, 0]
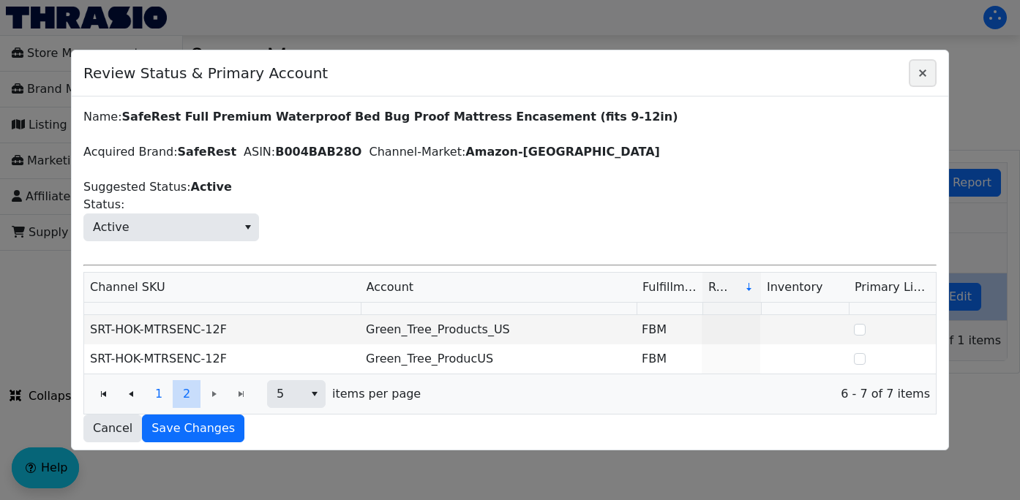
click at [925, 61] on button "Close" at bounding box center [923, 73] width 28 height 28
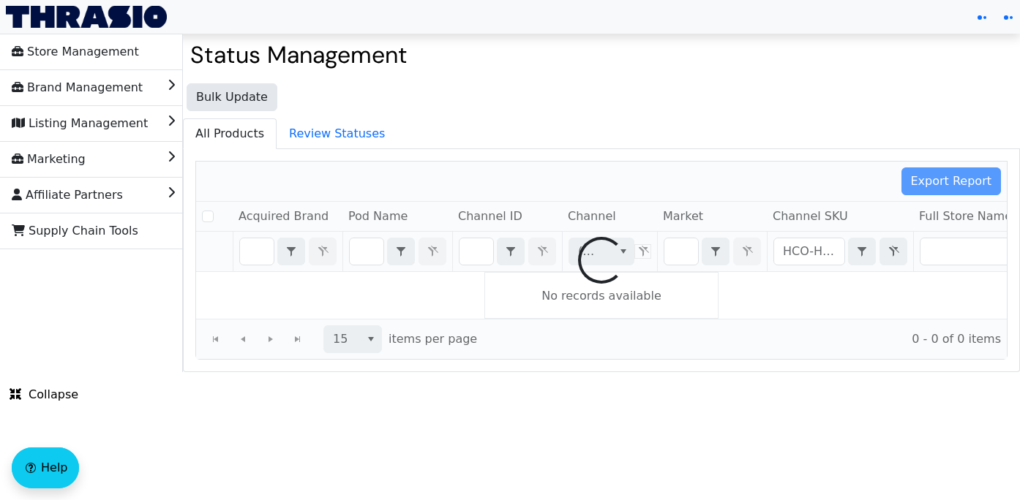
checkbox input "false"
